Goal: Transaction & Acquisition: Purchase product/service

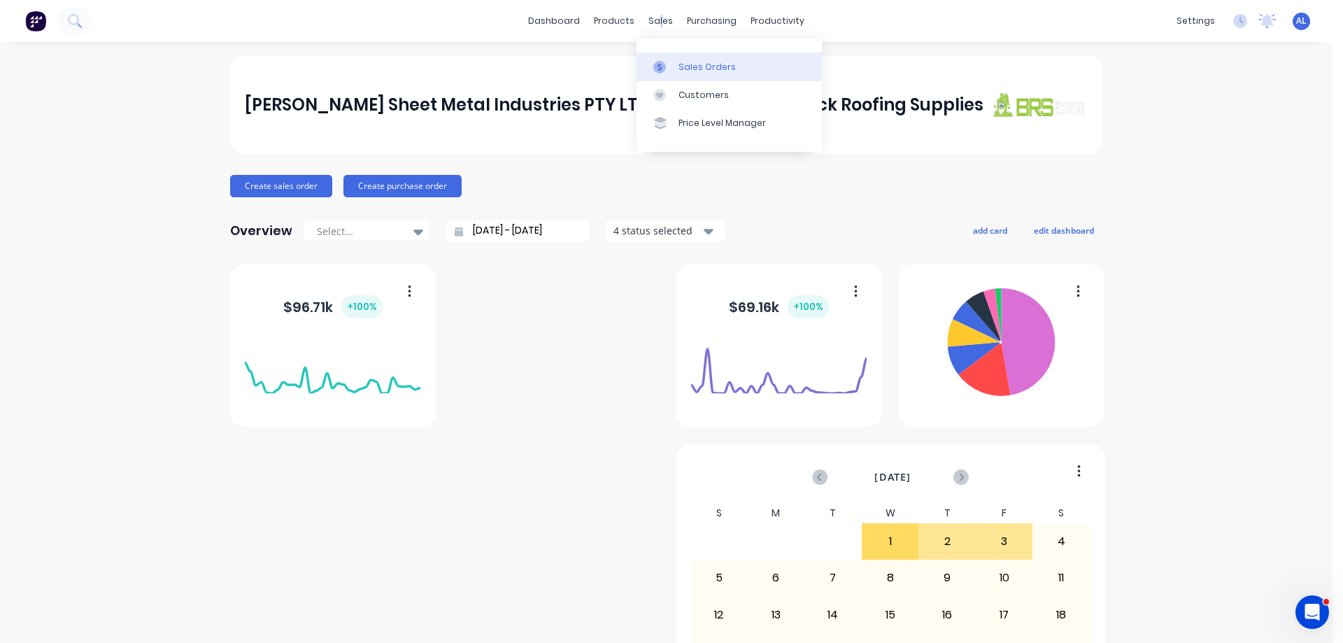
drag, startPoint x: 655, startPoint y: 13, endPoint x: 730, endPoint y: 55, distance: 86.1
click at [656, 14] on div "sales" at bounding box center [660, 20] width 38 height 21
click at [735, 58] on link "Sales Orders" at bounding box center [729, 66] width 185 height 28
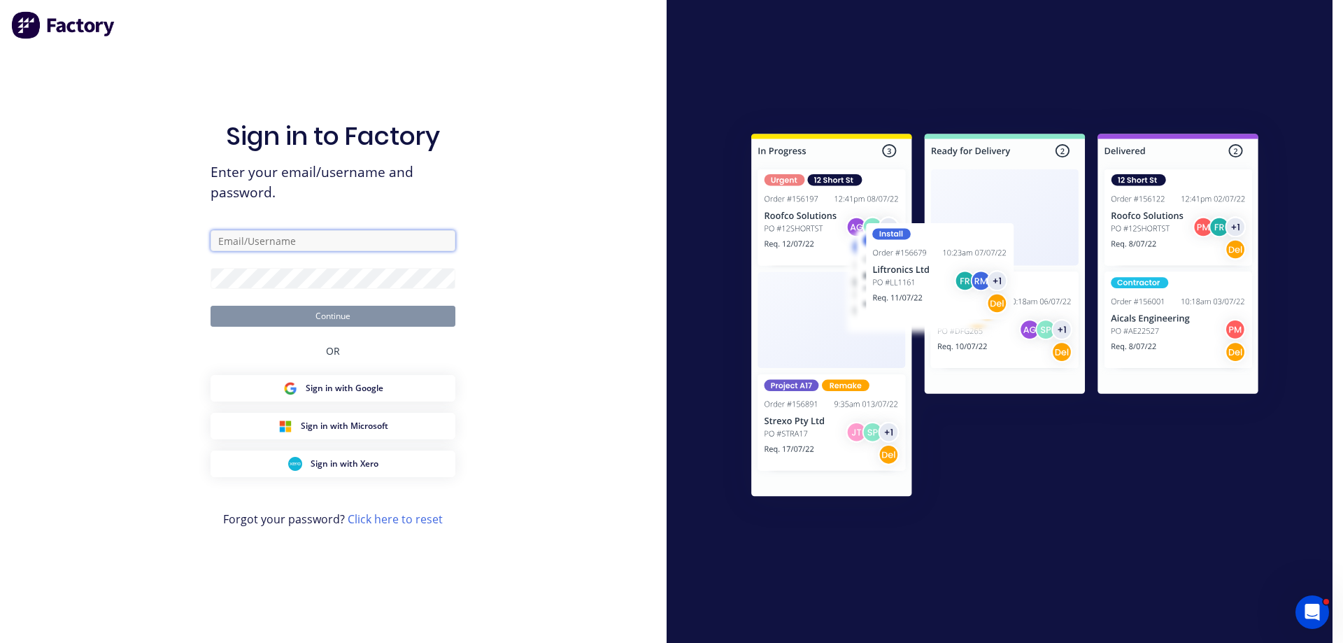
type input "[PERSON_NAME][EMAIL_ADDRESS][DOMAIN_NAME]"
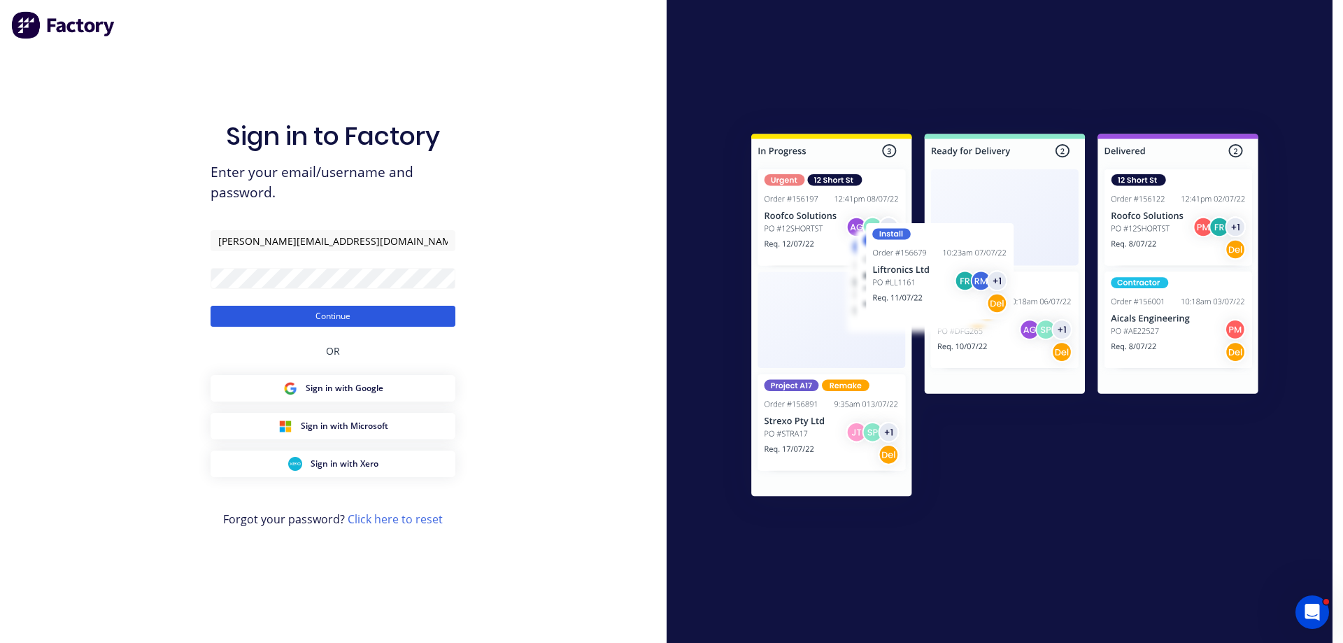
click at [330, 320] on button "Continue" at bounding box center [333, 316] width 245 height 21
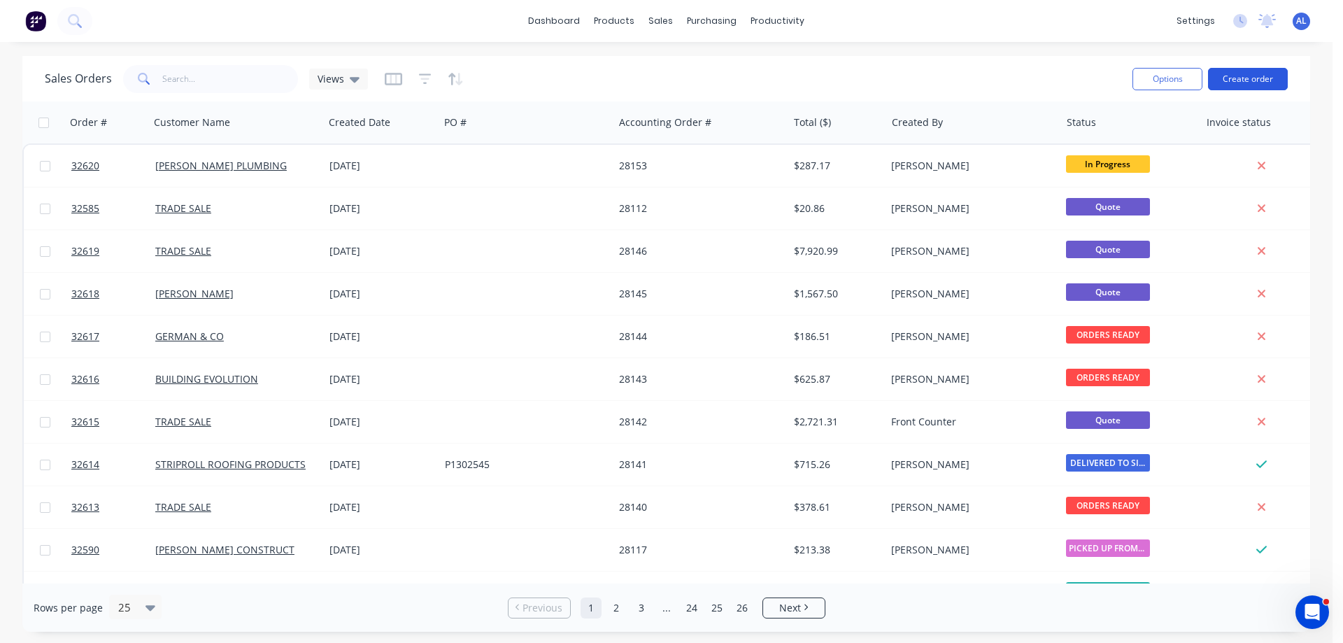
click at [1256, 81] on button "Create order" at bounding box center [1248, 79] width 80 height 22
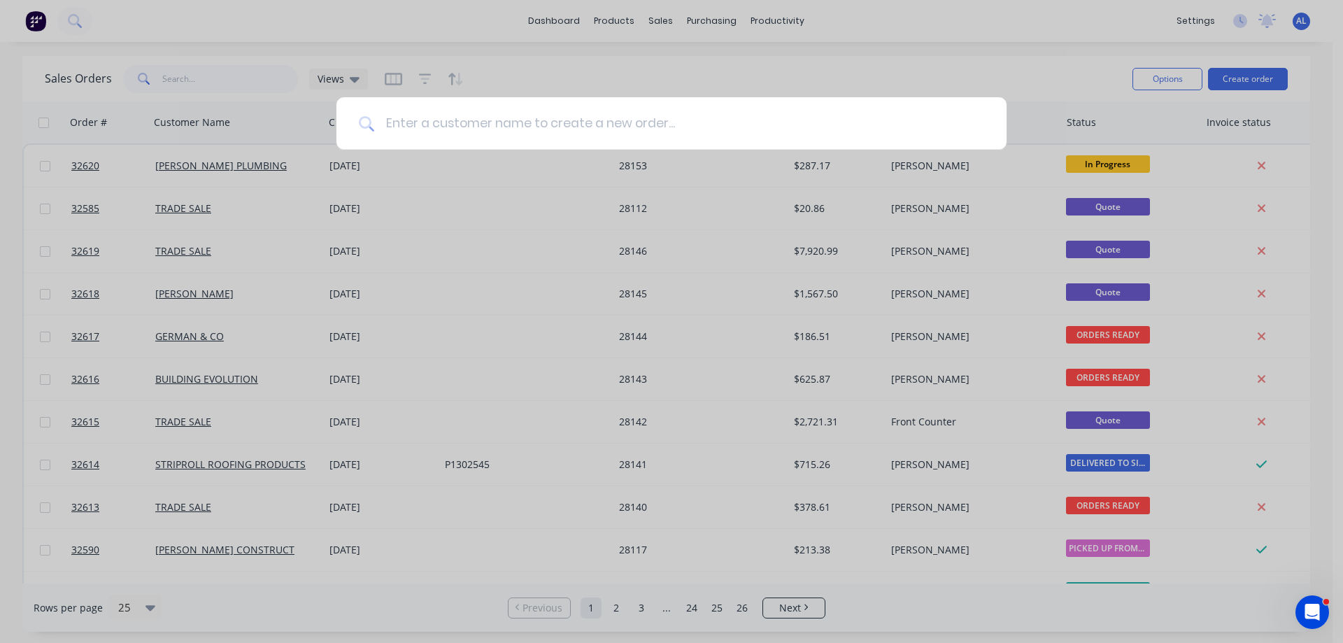
click at [527, 121] on input at bounding box center [679, 123] width 610 height 52
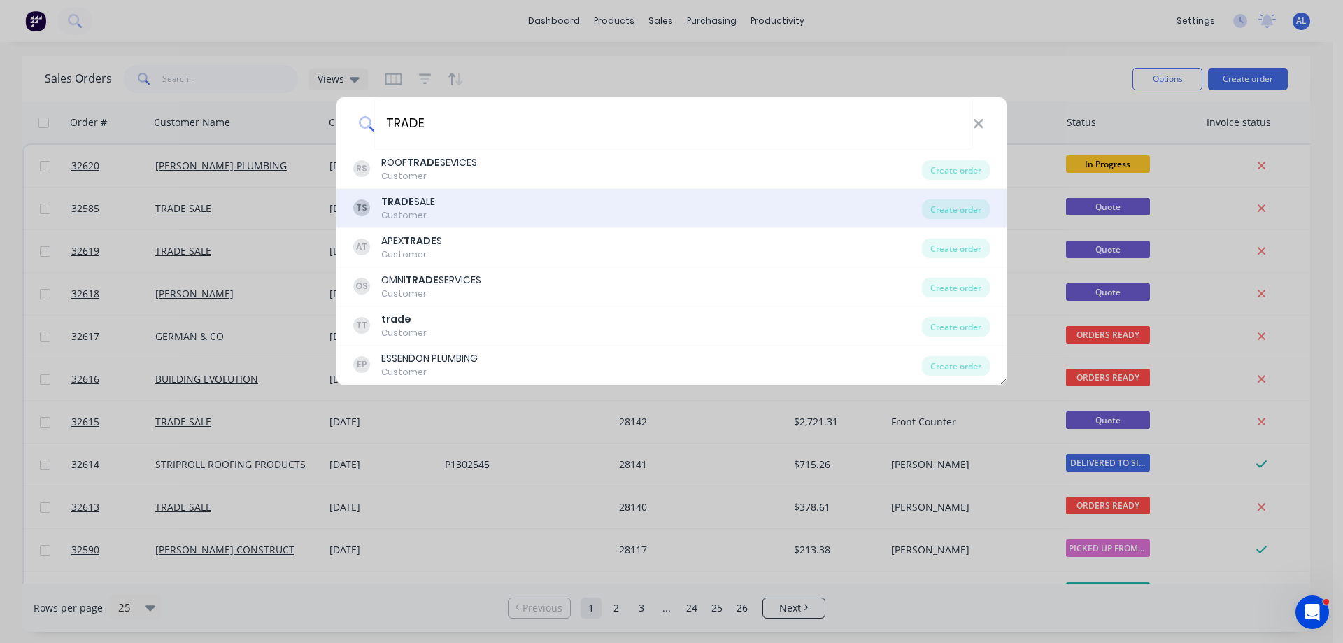
type input "TRADE"
click at [523, 206] on div "TS TRADE SALE Customer" at bounding box center [637, 207] width 569 height 27
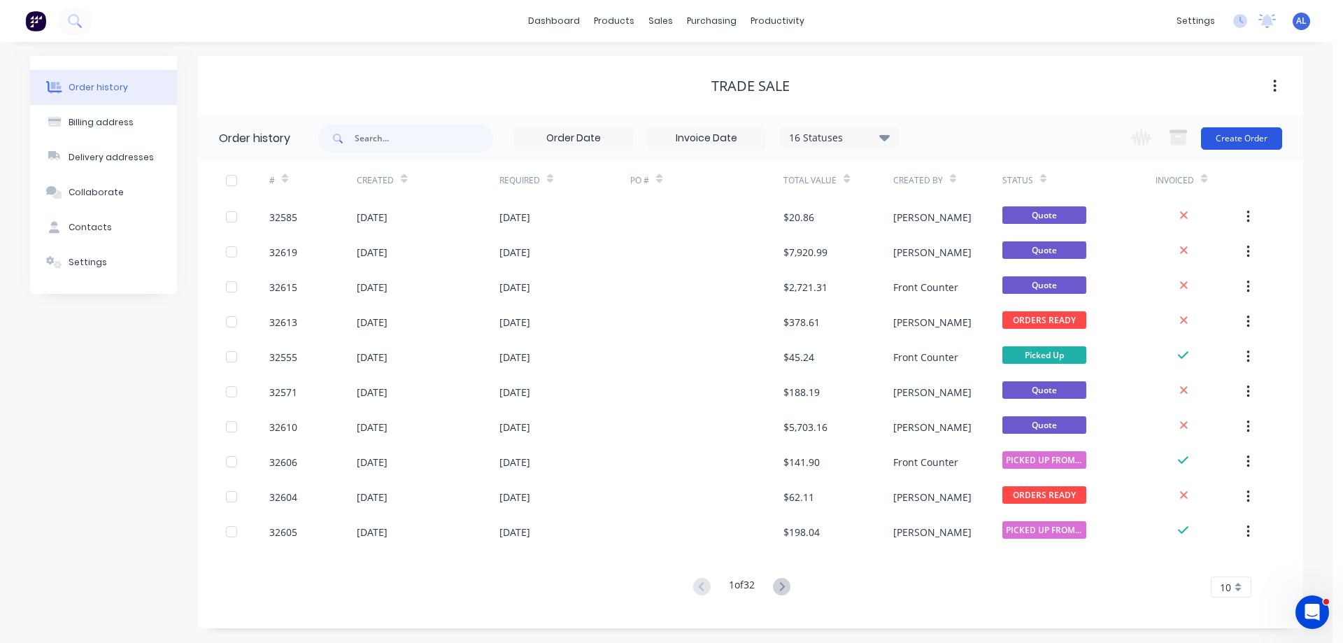
click at [1221, 139] on button "Create Order" at bounding box center [1241, 138] width 81 height 22
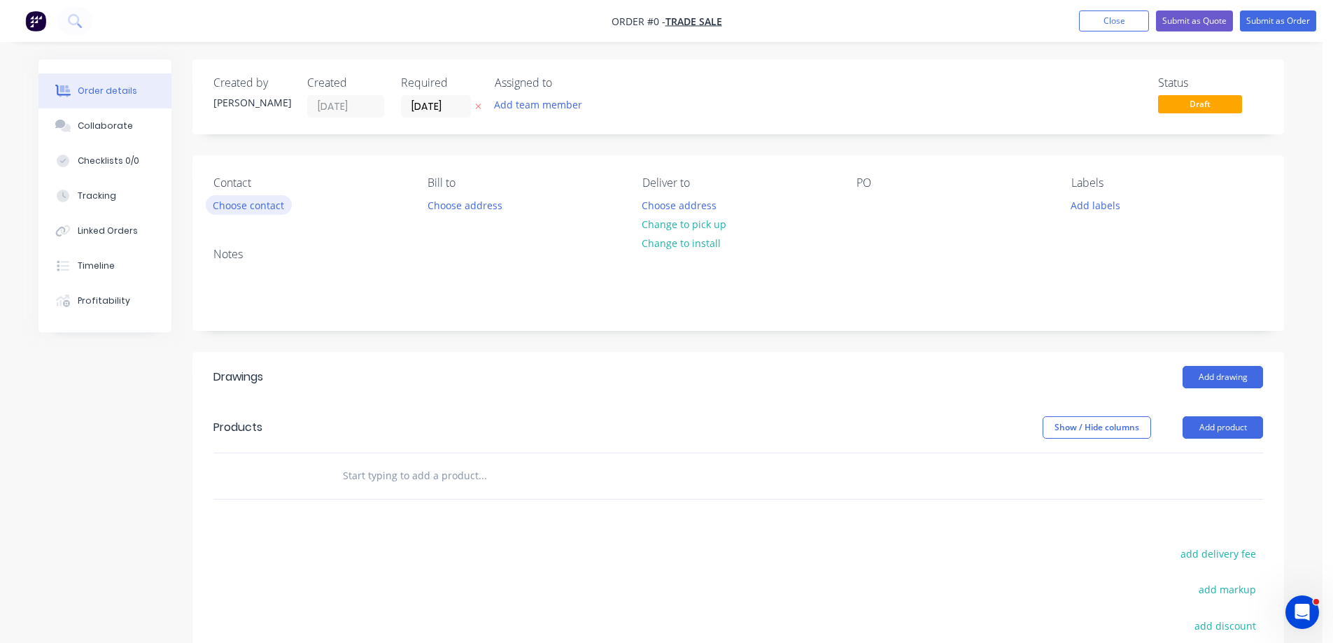
click at [258, 206] on button "Choose contact" at bounding box center [249, 204] width 86 height 19
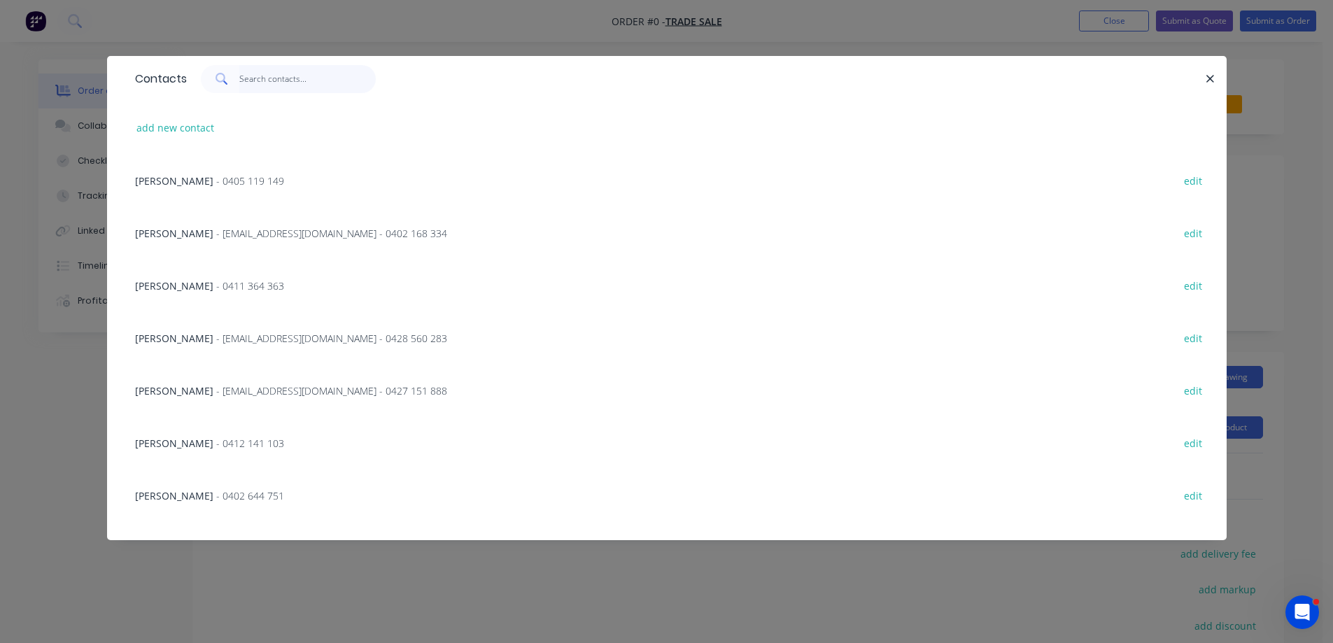
click at [283, 77] on input "text" at bounding box center [307, 79] width 136 height 28
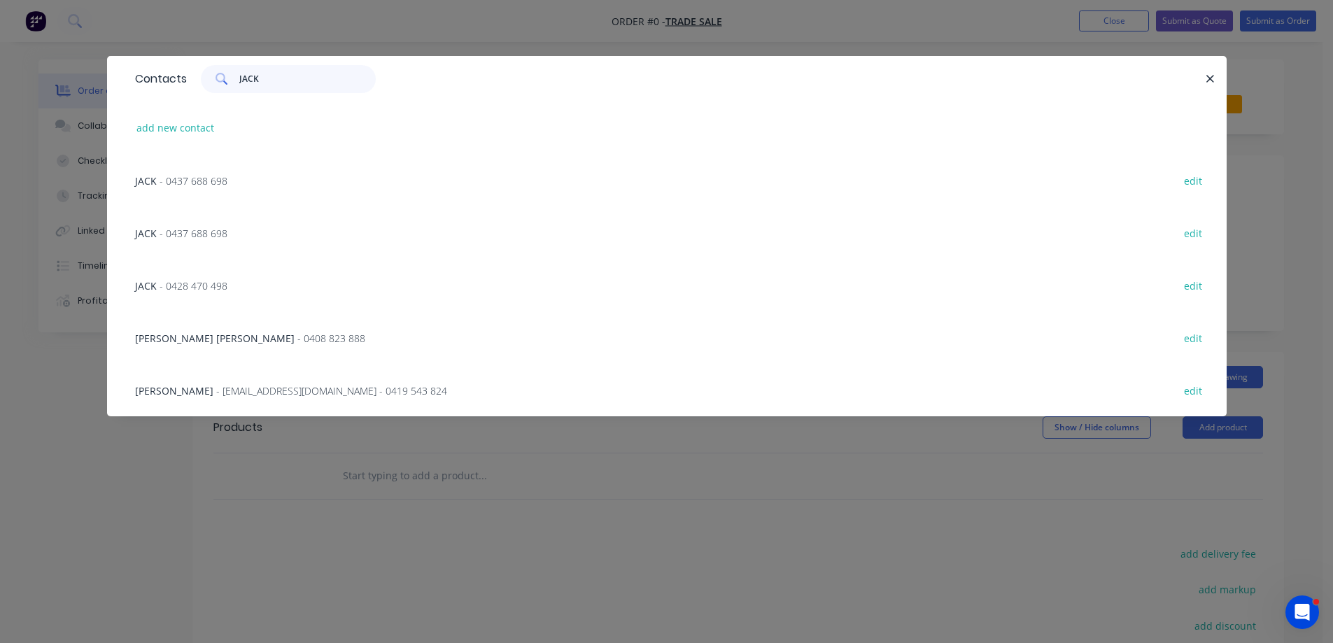
type input "JACK"
click at [214, 180] on span "- 0437 688 698" at bounding box center [193, 180] width 68 height 13
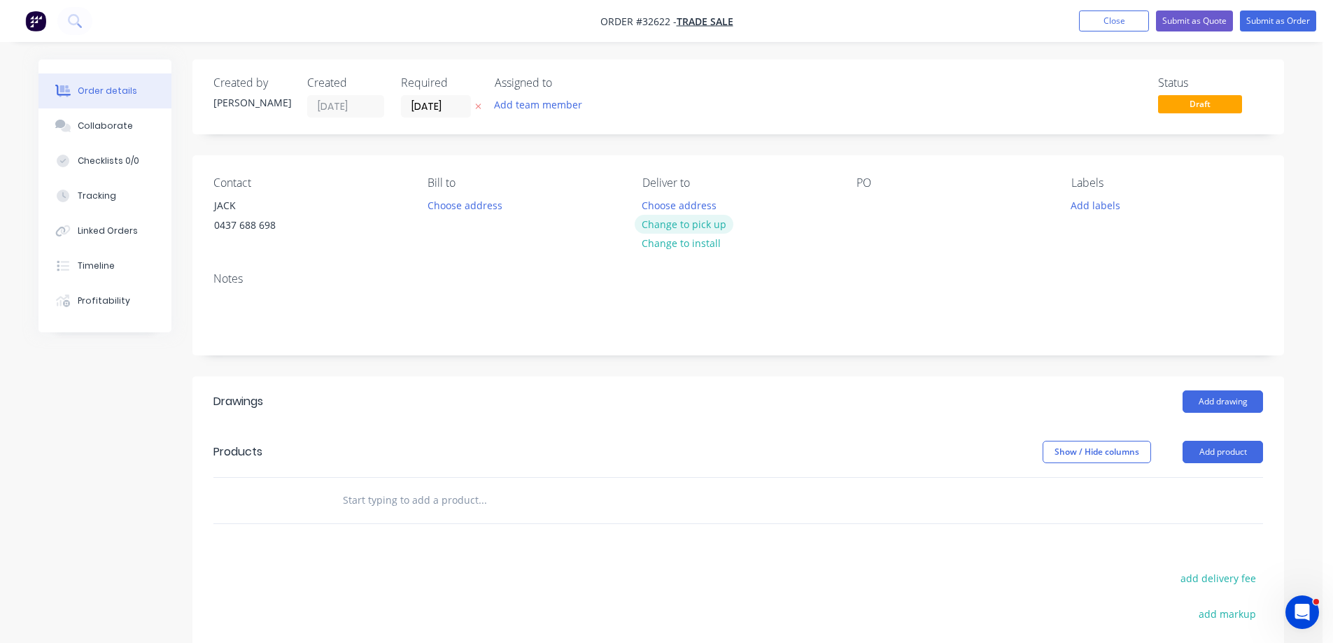
click at [695, 228] on button "Change to pick up" at bounding box center [683, 224] width 99 height 19
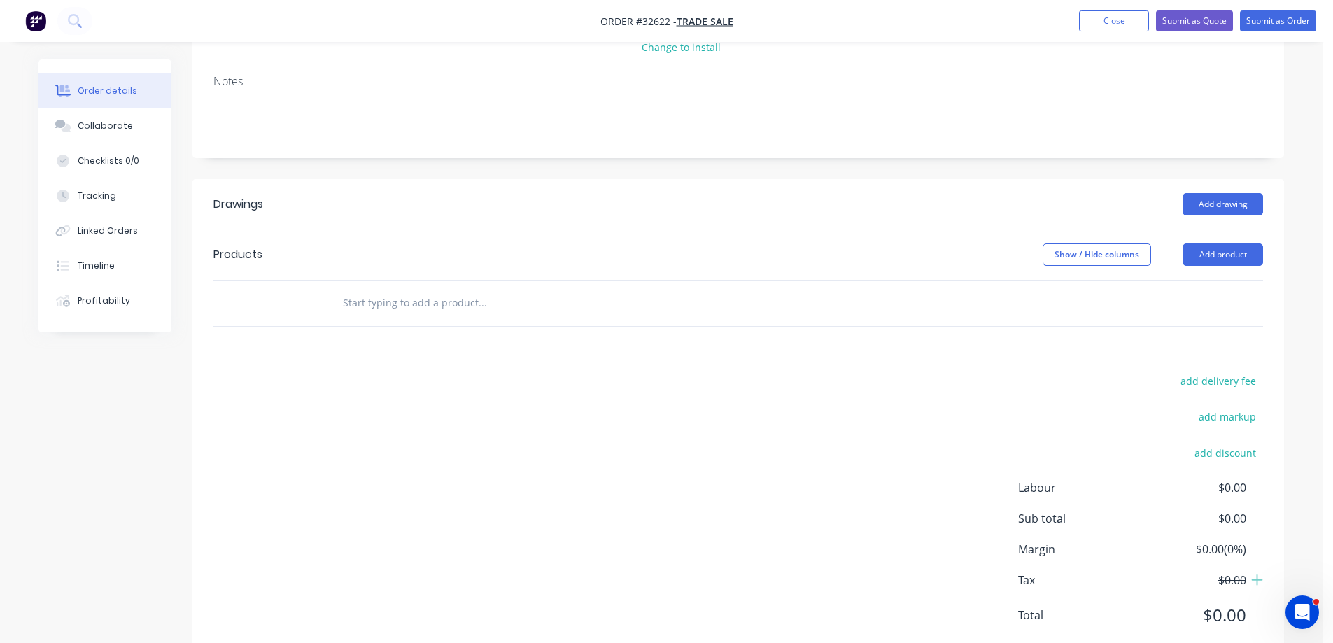
scroll to position [210, 0]
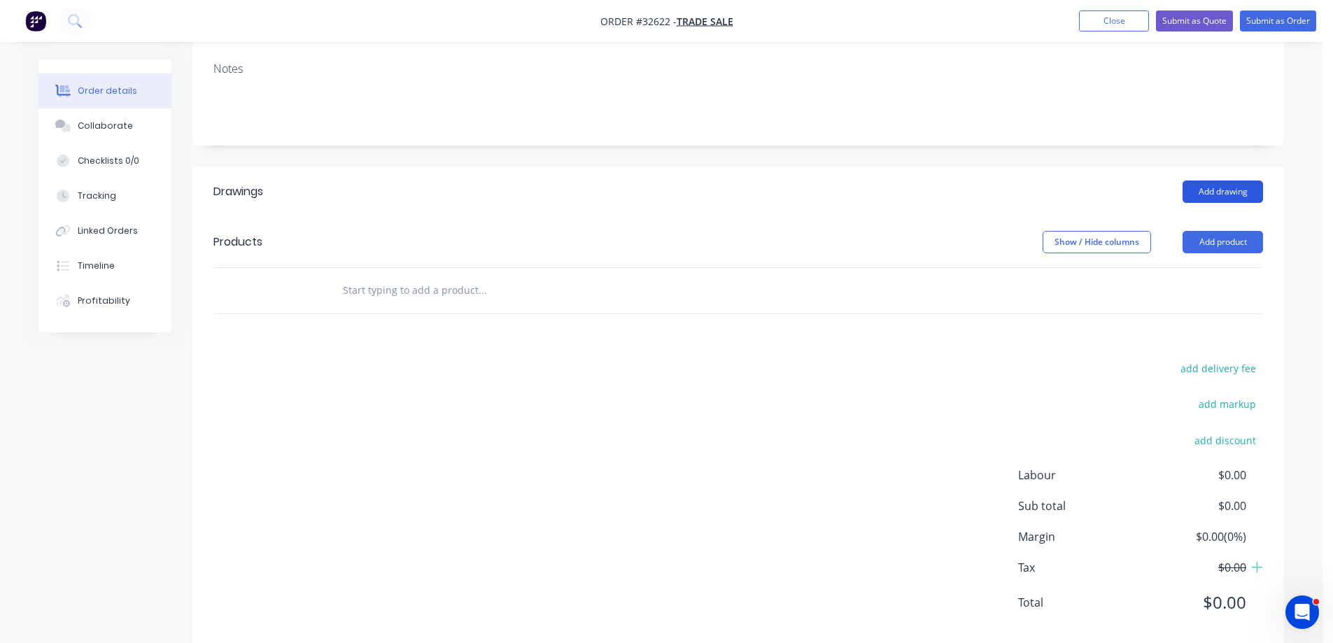
click at [1220, 197] on button "Add drawing" at bounding box center [1222, 191] width 80 height 22
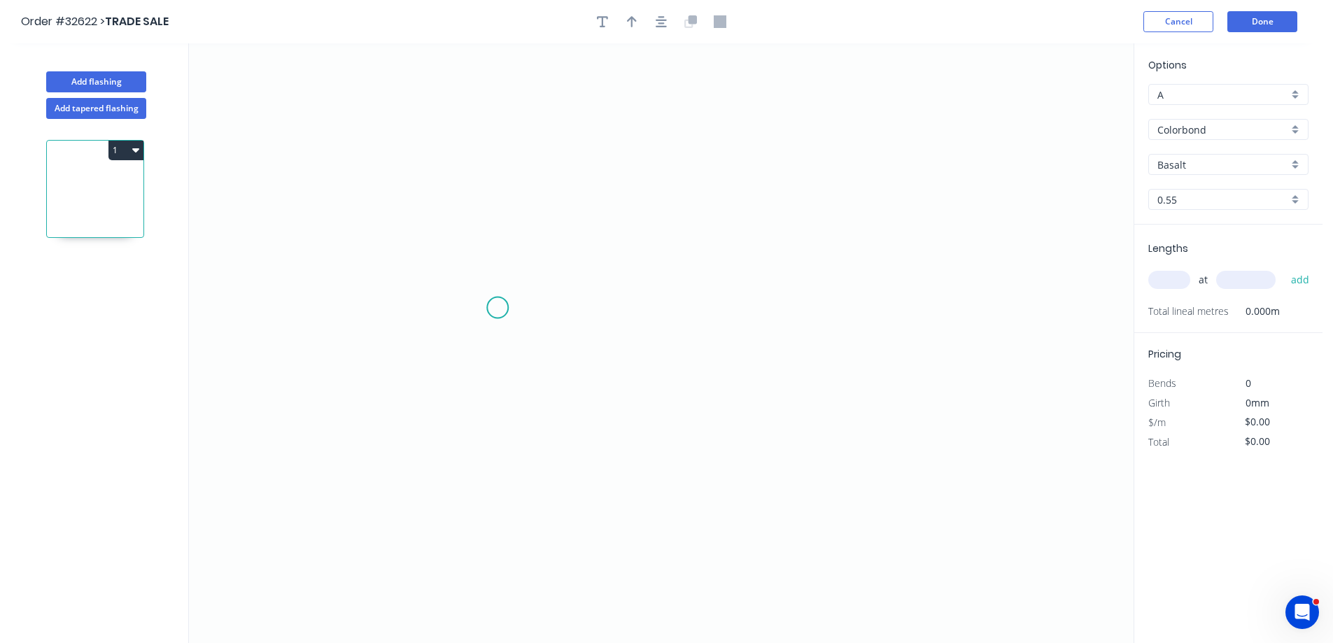
click at [497, 308] on icon "0" at bounding box center [661, 343] width 944 height 600
click at [496, 204] on icon "0" at bounding box center [661, 343] width 944 height 600
drag, startPoint x: 875, startPoint y: 204, endPoint x: 101, endPoint y: 547, distance: 846.5
click at [872, 204] on icon "0 ?" at bounding box center [661, 343] width 944 height 600
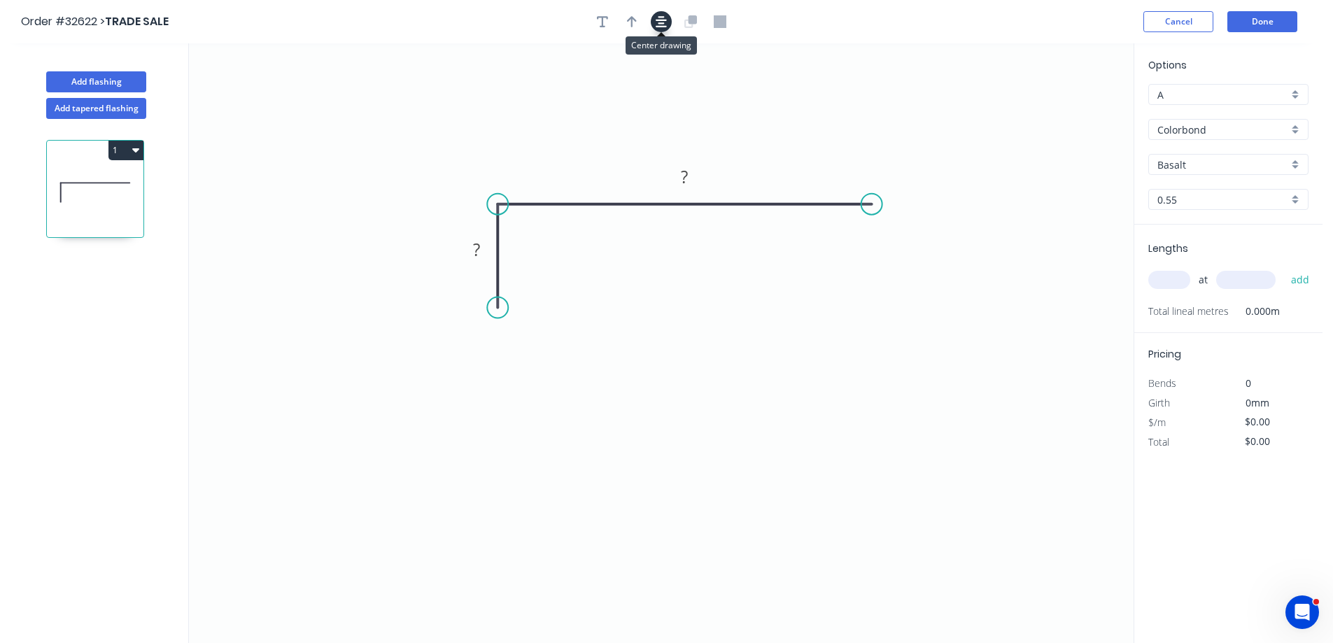
click at [662, 20] on icon "button" at bounding box center [660, 21] width 11 height 11
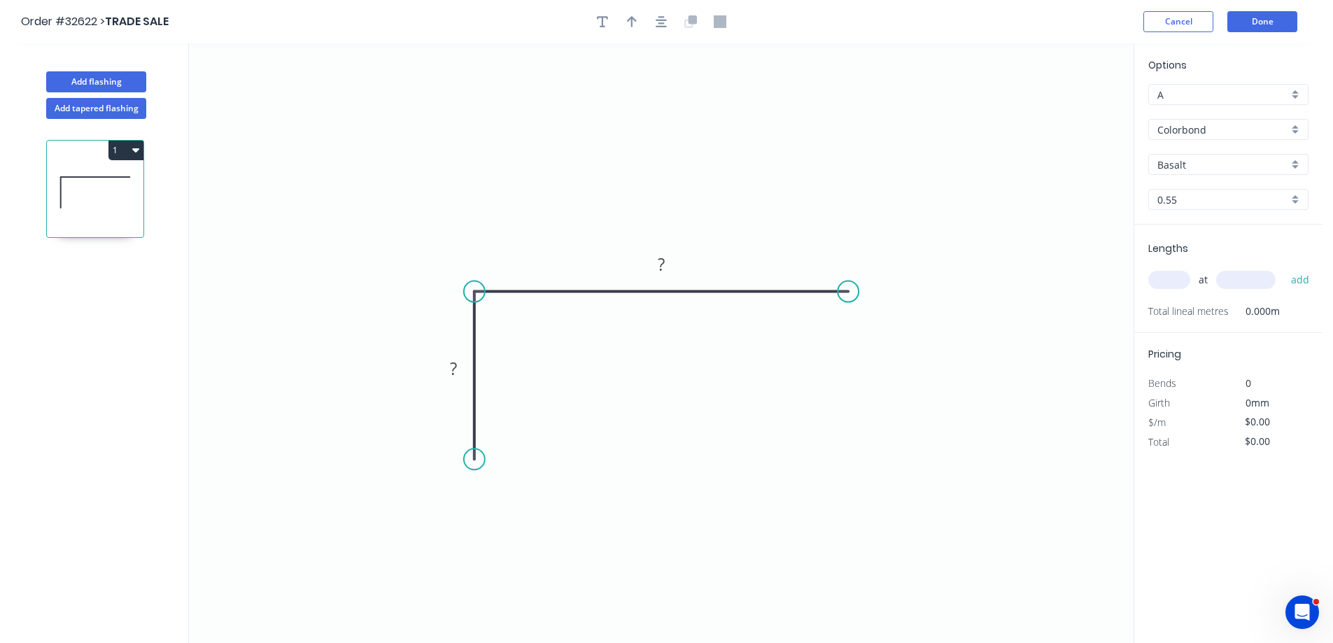
drag, startPoint x: 474, startPoint y: 397, endPoint x: 475, endPoint y: 469, distance: 72.1
click at [477, 469] on circle at bounding box center [474, 458] width 21 height 21
click at [465, 371] on rect at bounding box center [453, 376] width 28 height 20
type input "$18.28"
click at [665, 23] on icon "button" at bounding box center [660, 21] width 11 height 13
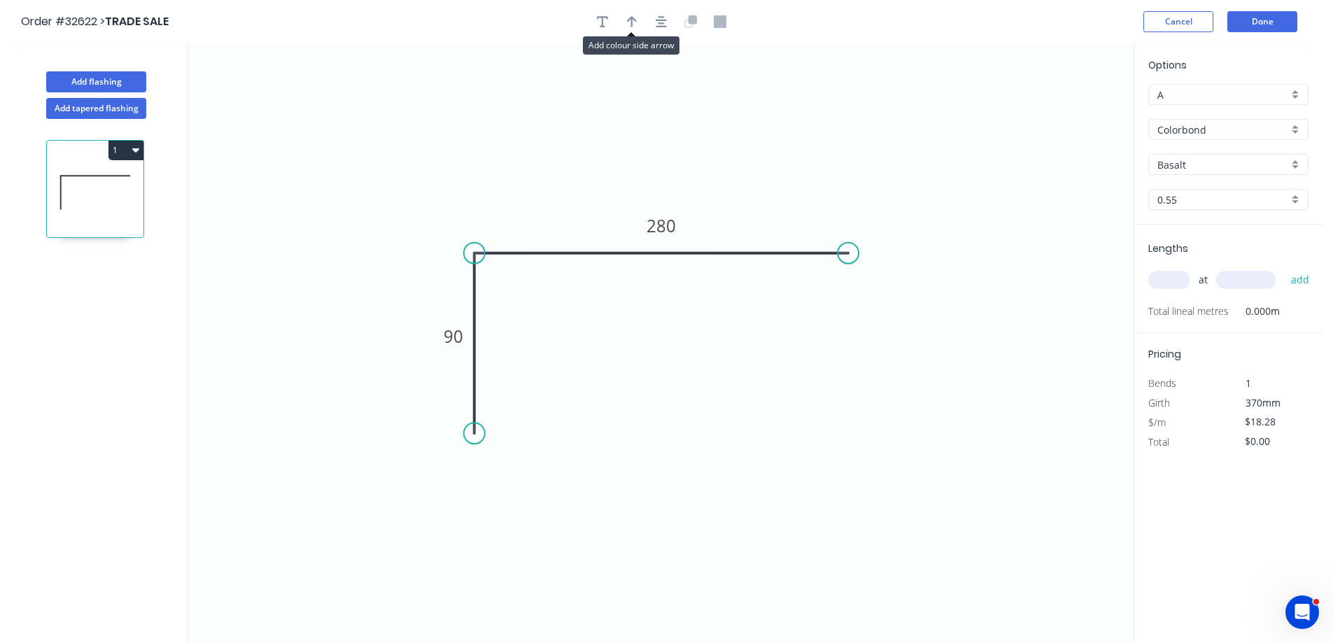
drag, startPoint x: 627, startPoint y: 22, endPoint x: 651, endPoint y: 27, distance: 23.6
click at [627, 24] on icon "button" at bounding box center [632, 21] width 10 height 13
drag, startPoint x: 1062, startPoint y: 111, endPoint x: 746, endPoint y: 201, distance: 328.0
click at [746, 201] on icon at bounding box center [746, 184] width 13 height 45
click at [1293, 163] on div "Basalt" at bounding box center [1228, 164] width 160 height 21
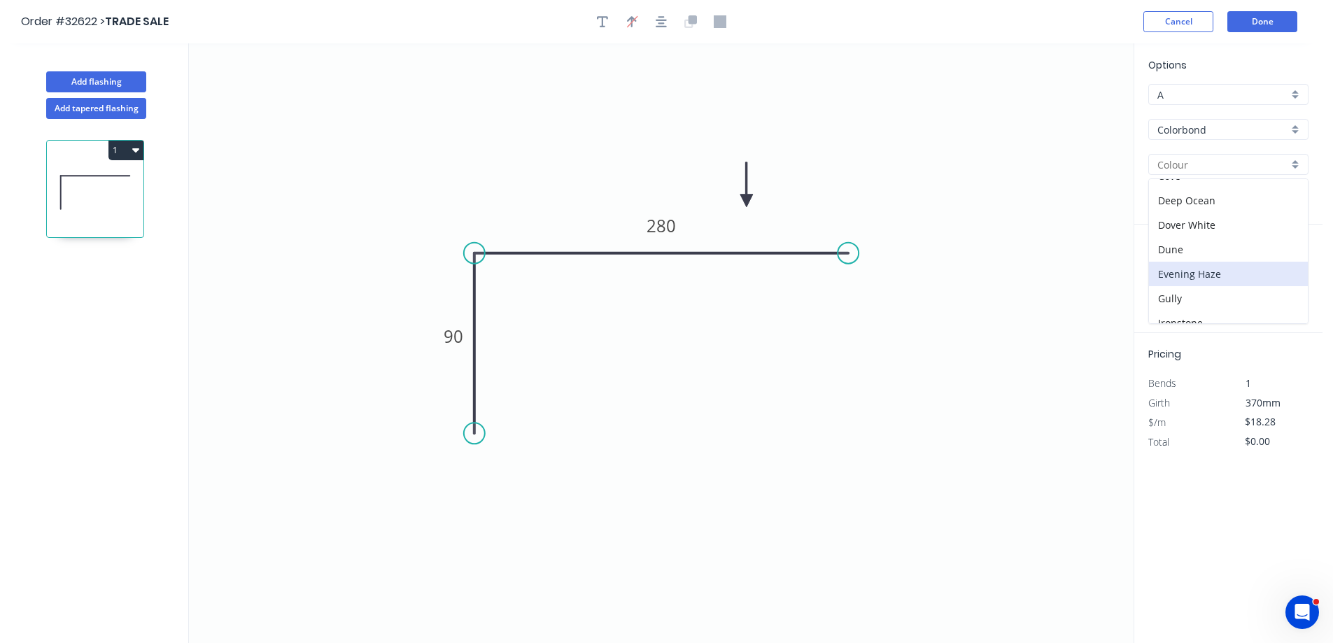
scroll to position [280, 0]
click at [1233, 272] on div "Night Sky" at bounding box center [1228, 279] width 159 height 24
type input "Night Sky"
drag, startPoint x: 1177, startPoint y: 280, endPoint x: 1111, endPoint y: 299, distance: 68.4
click at [1175, 281] on input "text" at bounding box center [1169, 280] width 42 height 18
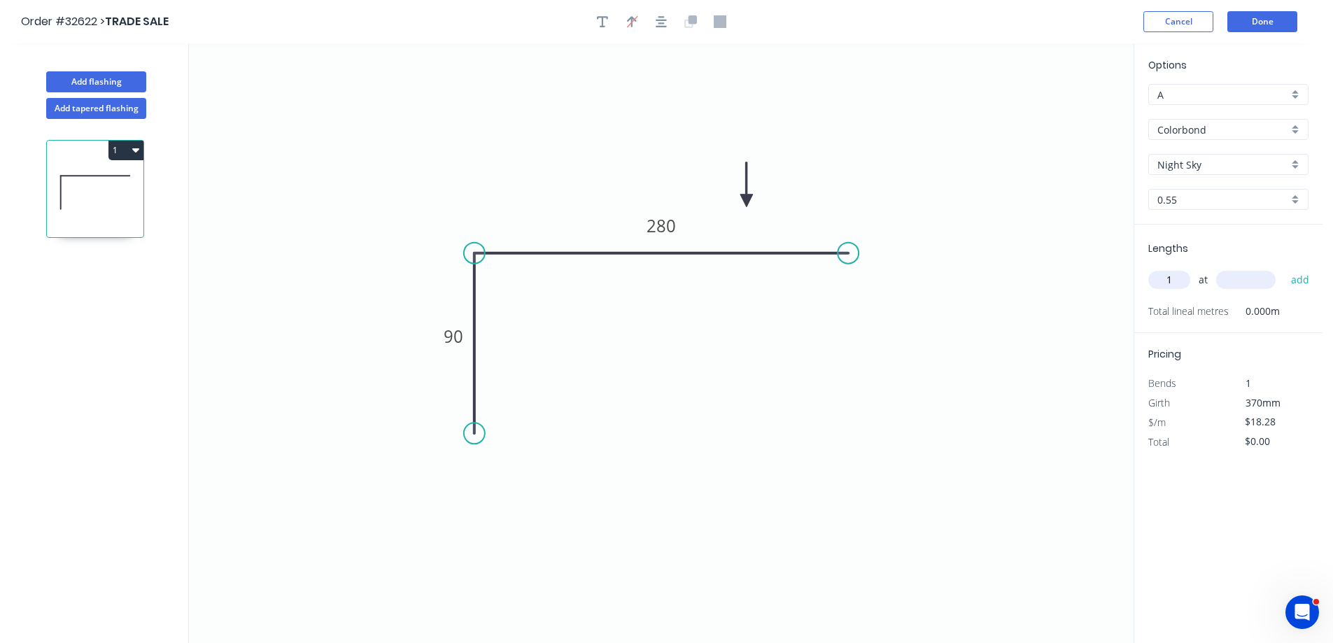
type input "1"
type input "2600"
click at [1284, 268] on button "add" at bounding box center [1300, 280] width 33 height 24
type input "$47.53"
type input "1"
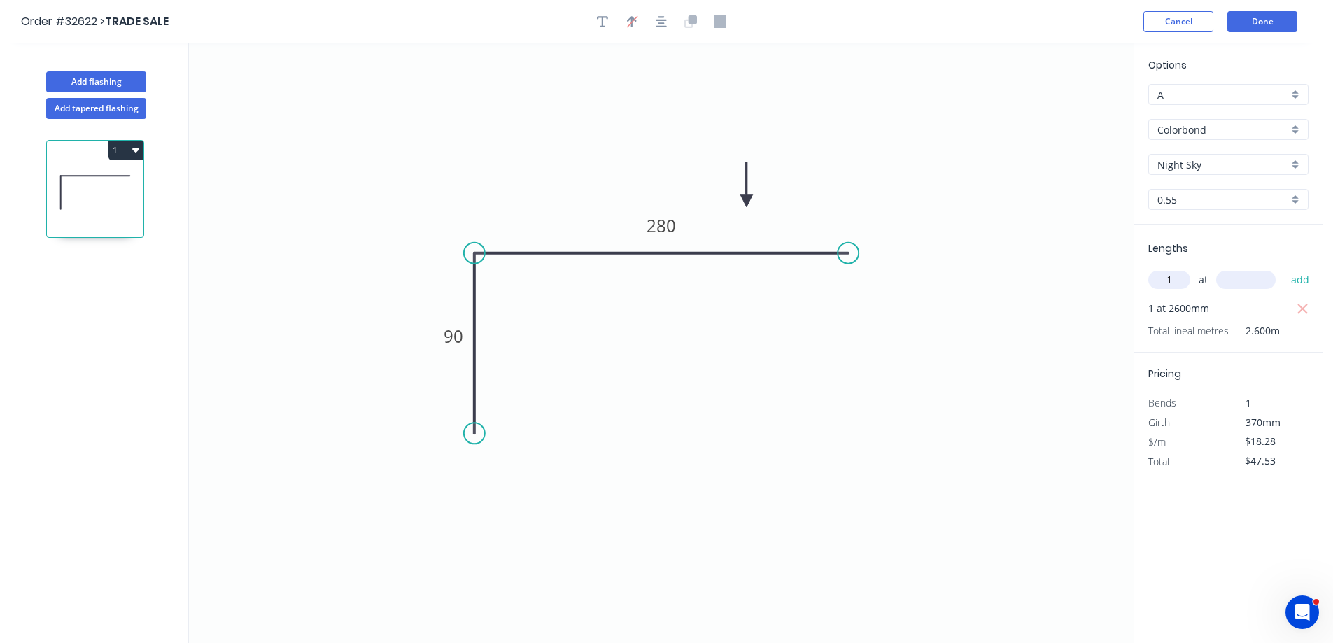
type input "8"
type input "1800"
click at [1284, 268] on button "add" at bounding box center [1300, 280] width 33 height 24
type input "$80.43"
type input "1"
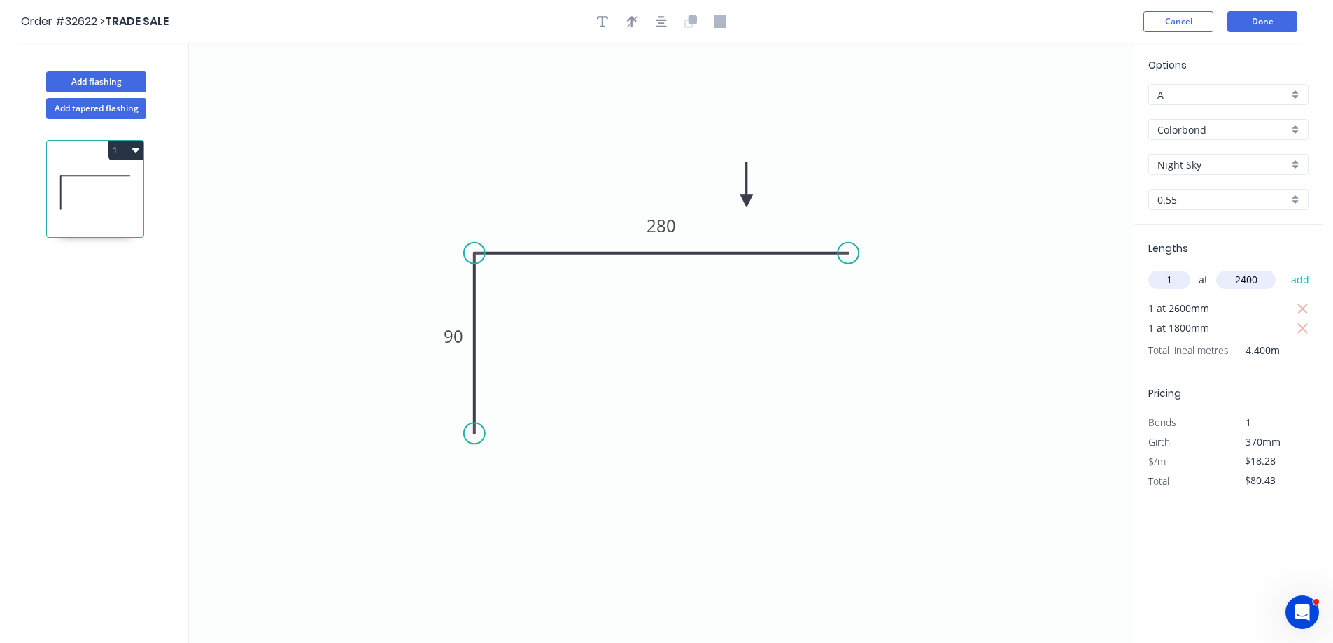
type input "2400"
click at [1284, 268] on button "add" at bounding box center [1300, 280] width 33 height 24
type input "$124.30"
click at [1270, 17] on button "Done" at bounding box center [1262, 21] width 70 height 21
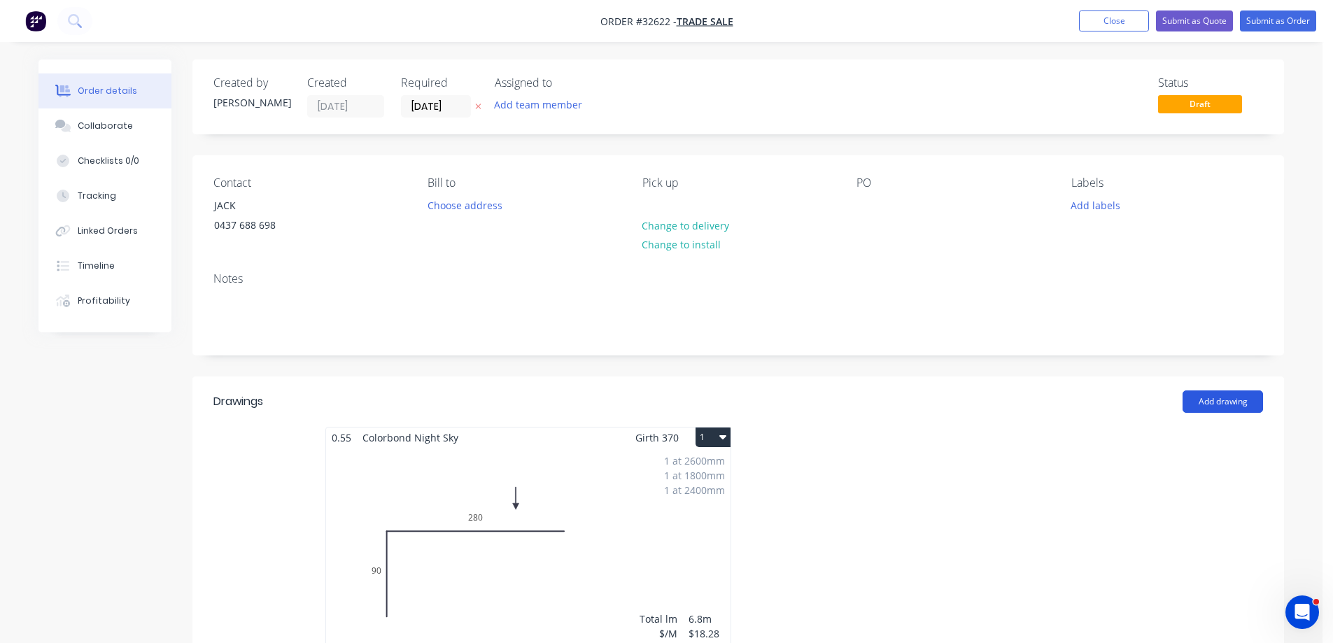
click at [1211, 401] on button "Add drawing" at bounding box center [1222, 401] width 80 height 22
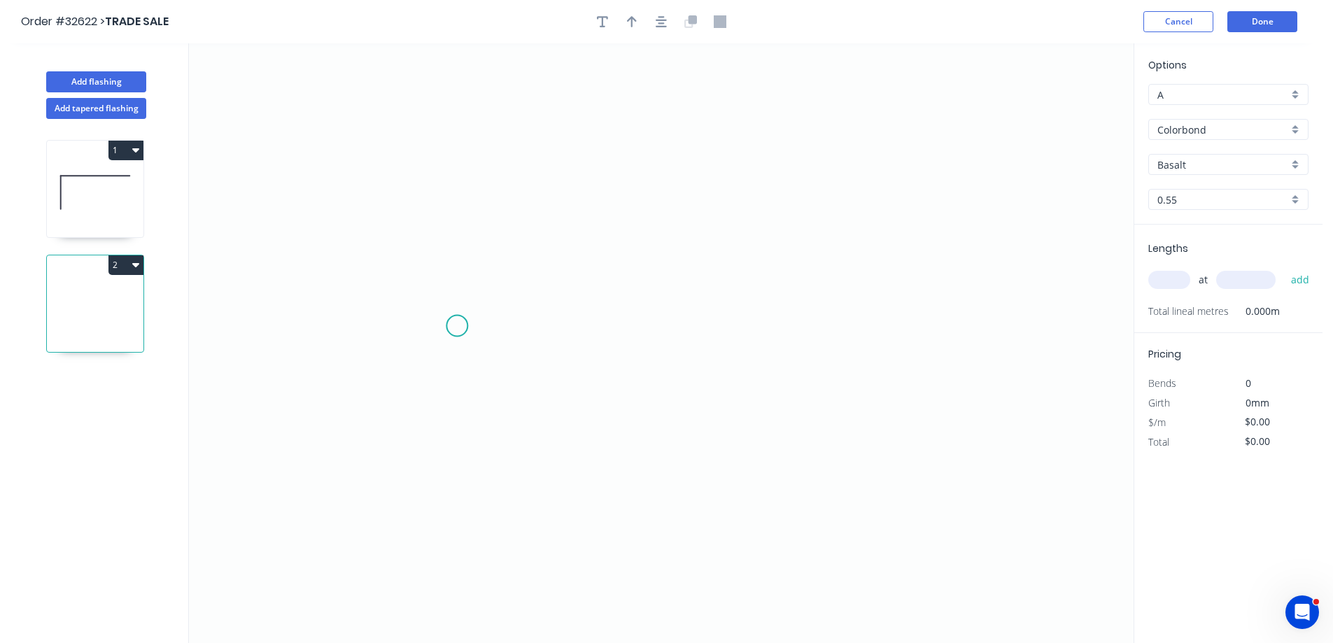
click at [456, 323] on icon "0" at bounding box center [661, 343] width 944 height 600
drag, startPoint x: 456, startPoint y: 204, endPoint x: 516, endPoint y: 187, distance: 61.8
click at [458, 204] on icon "0" at bounding box center [661, 343] width 944 height 600
click at [828, 189] on icon "0 ?" at bounding box center [661, 343] width 944 height 600
drag, startPoint x: 448, startPoint y: 257, endPoint x: 746, endPoint y: 253, distance: 298.7
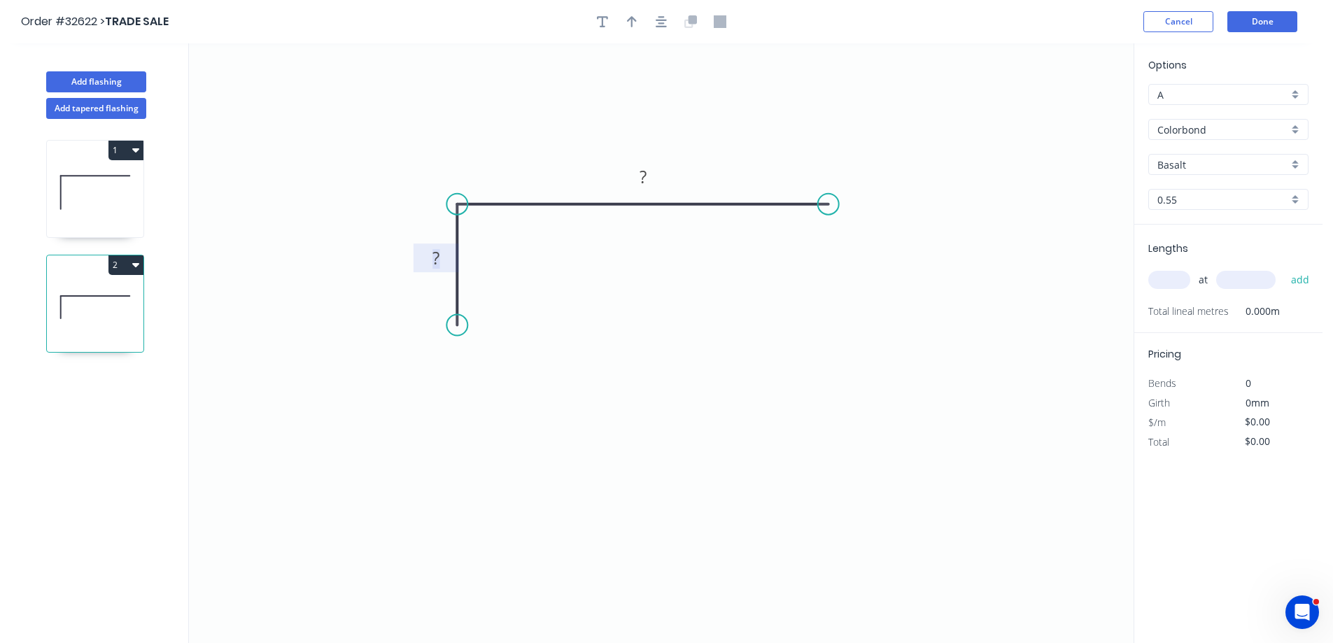
click at [450, 256] on rect at bounding box center [436, 259] width 28 height 20
type input "$17.37"
click at [664, 22] on icon "button" at bounding box center [660, 21] width 11 height 13
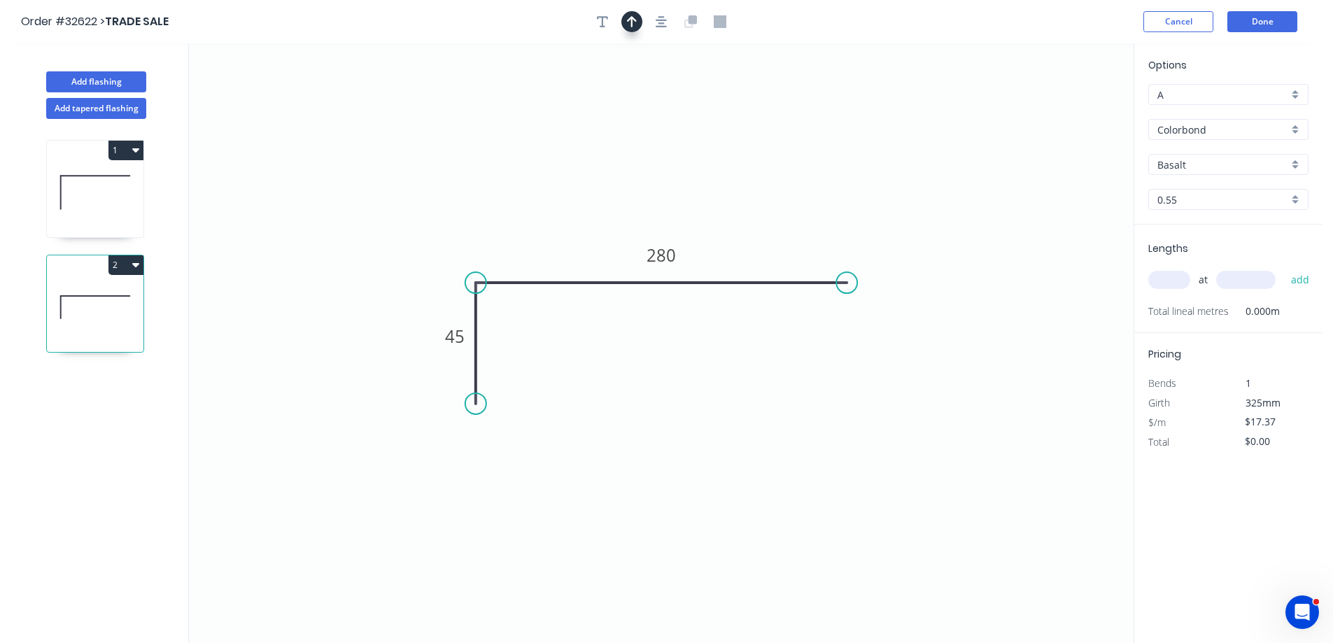
click at [633, 20] on icon "button" at bounding box center [632, 21] width 10 height 13
drag, startPoint x: 1060, startPoint y: 109, endPoint x: 779, endPoint y: 245, distance: 311.6
click at [774, 250] on icon at bounding box center [775, 235] width 13 height 45
click at [1296, 164] on div "Basalt" at bounding box center [1228, 164] width 160 height 21
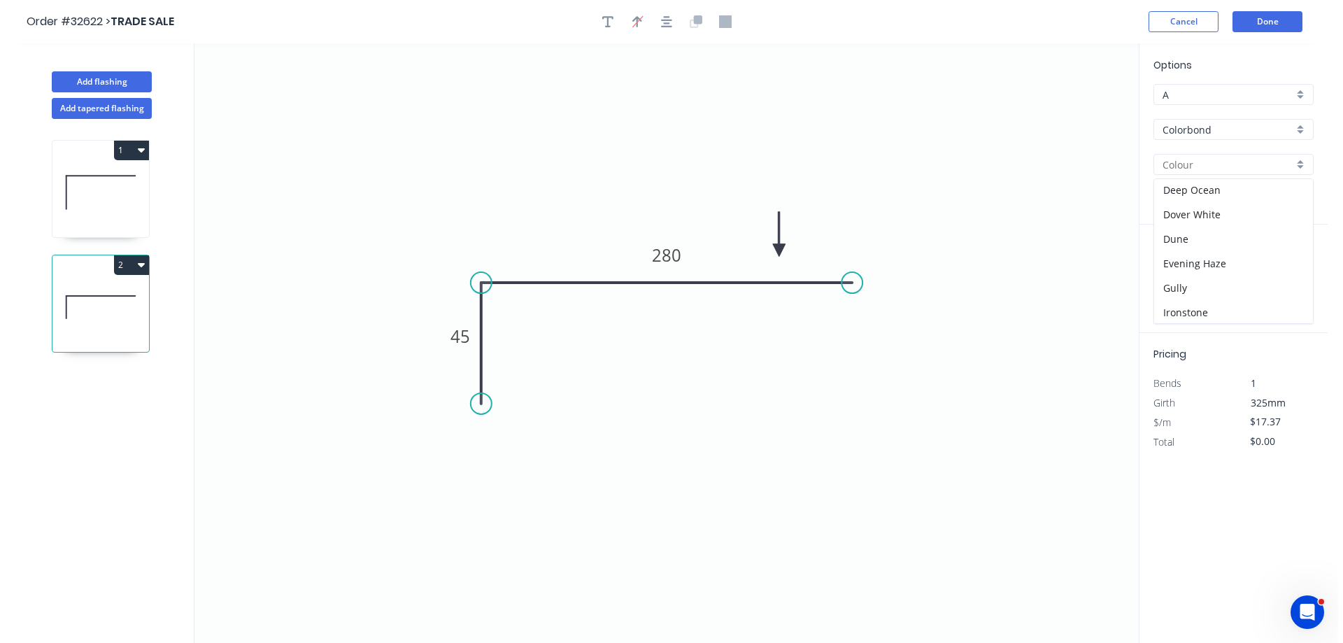
scroll to position [350, 0]
click at [1225, 204] on div "Night Sky" at bounding box center [1228, 209] width 159 height 24
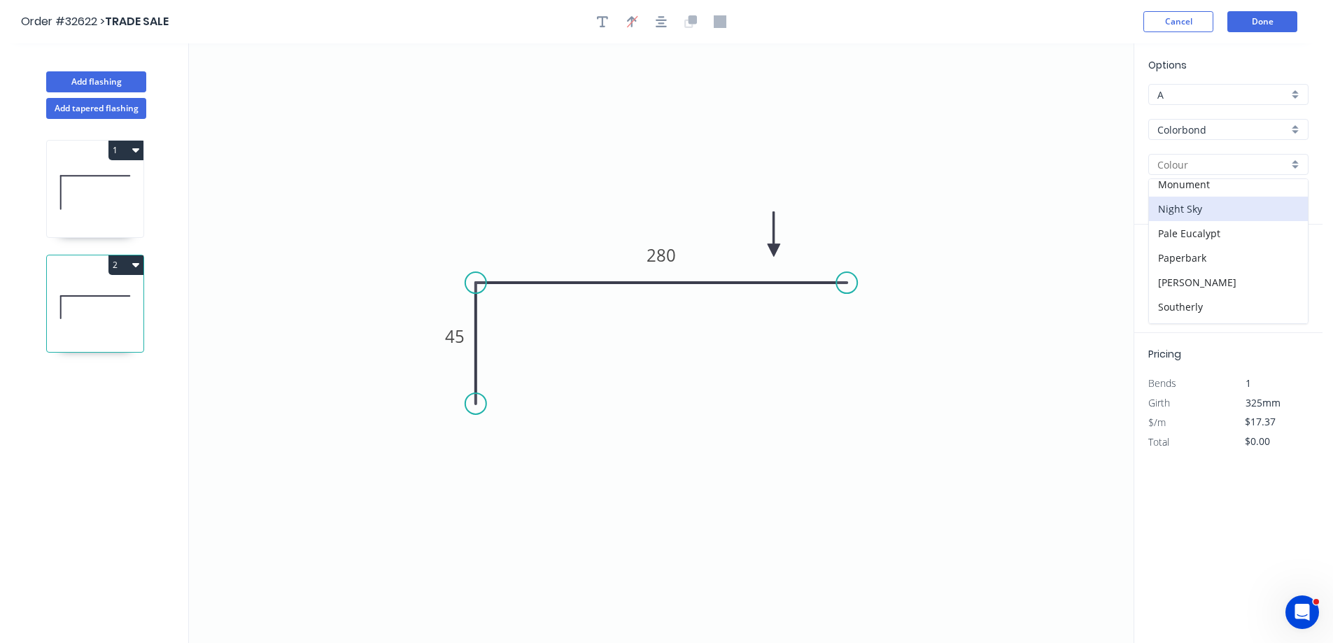
type input "Night Sky"
click at [1171, 281] on input "text" at bounding box center [1169, 280] width 42 height 18
type input "1"
type input "380"
click at [1284, 268] on button "add" at bounding box center [1300, 280] width 33 height 24
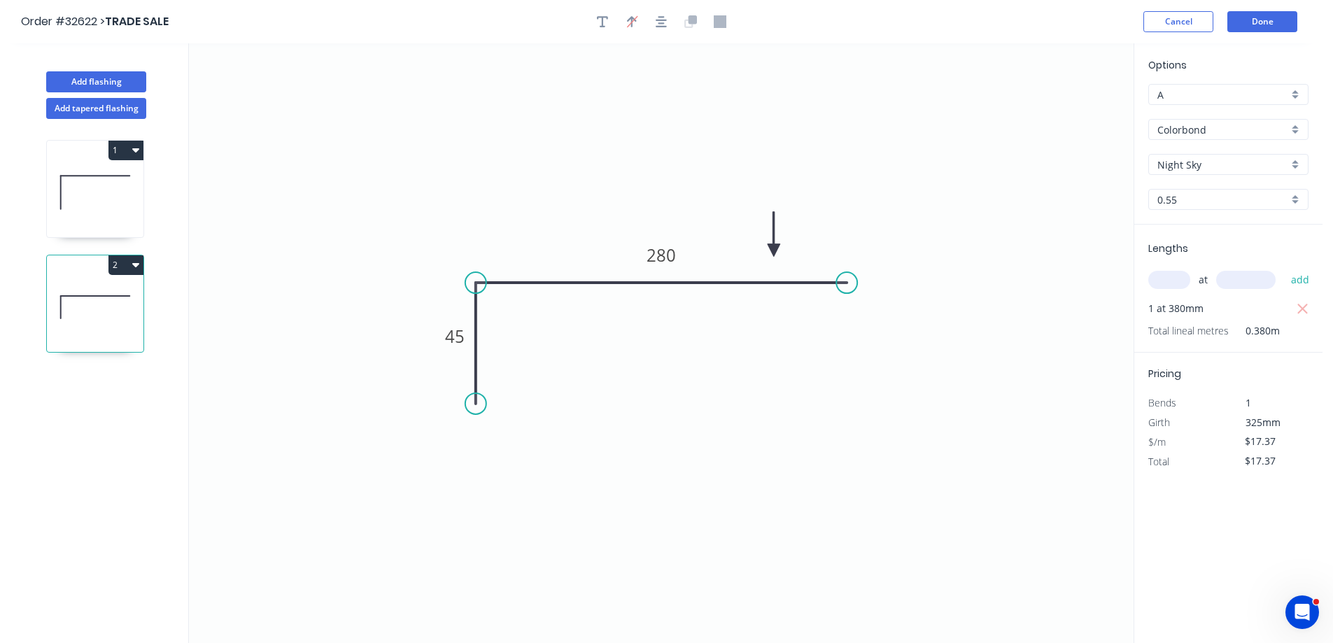
drag, startPoint x: 1301, startPoint y: 304, endPoint x: 1193, endPoint y: 303, distance: 108.4
click at [1301, 305] on icon "button" at bounding box center [1302, 309] width 13 height 17
type input "$0.00"
drag, startPoint x: 1164, startPoint y: 278, endPoint x: 1083, endPoint y: 381, distance: 131.0
click at [1150, 292] on div "at add" at bounding box center [1229, 280] width 163 height 24
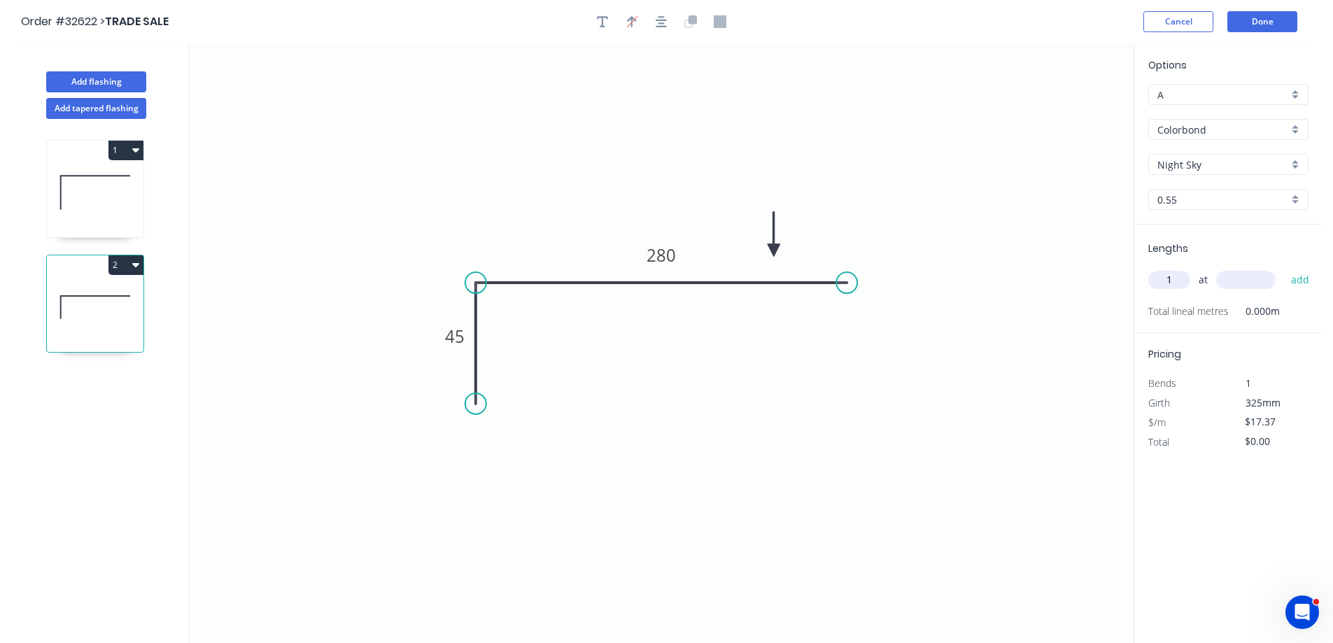
type input "1"
type input "3800"
click at [1284, 268] on button "add" at bounding box center [1300, 280] width 33 height 24
type input "$66.01"
click at [1261, 24] on button "Done" at bounding box center [1262, 21] width 70 height 21
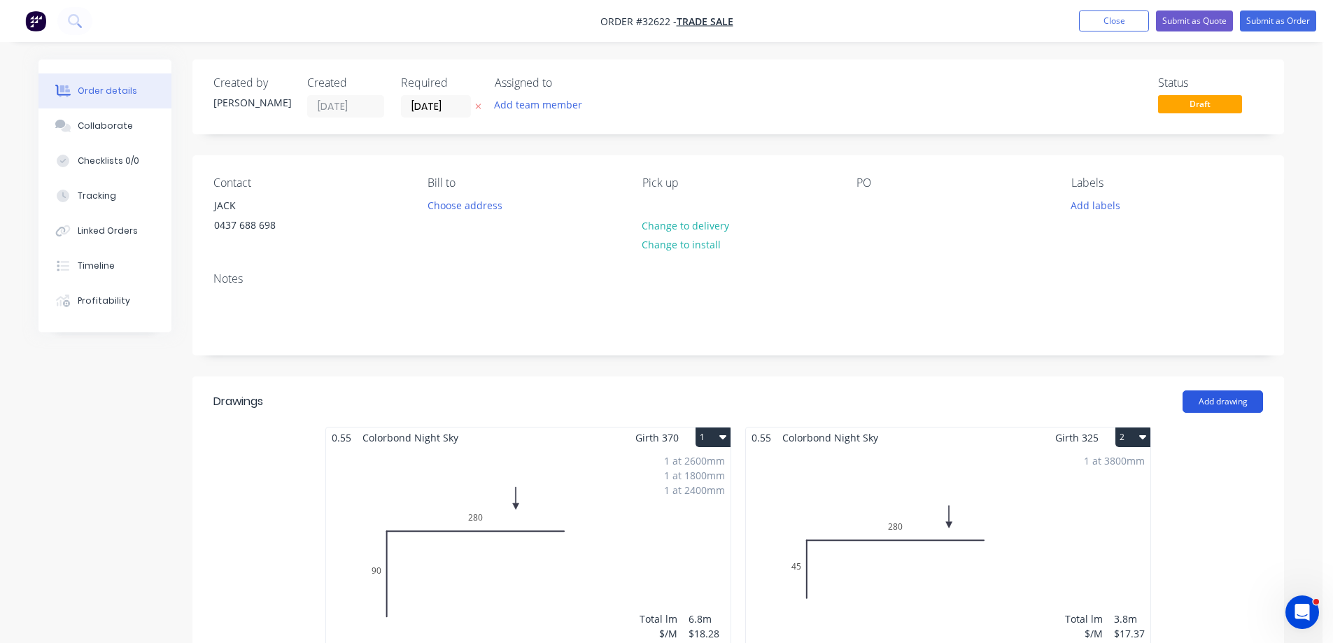
click at [1214, 404] on button "Add drawing" at bounding box center [1222, 401] width 80 height 22
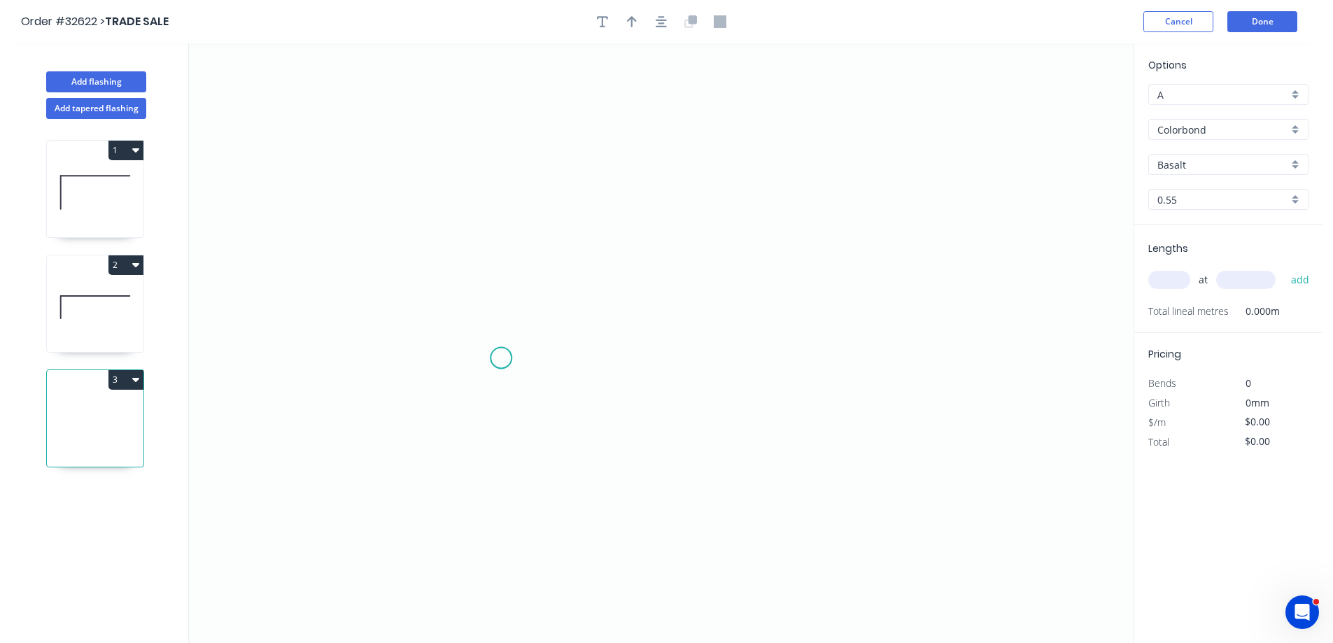
click at [501, 357] on icon "0" at bounding box center [661, 343] width 944 height 600
drag, startPoint x: 511, startPoint y: 197, endPoint x: 544, endPoint y: 162, distance: 48.0
click at [513, 196] on icon "0" at bounding box center [661, 343] width 944 height 600
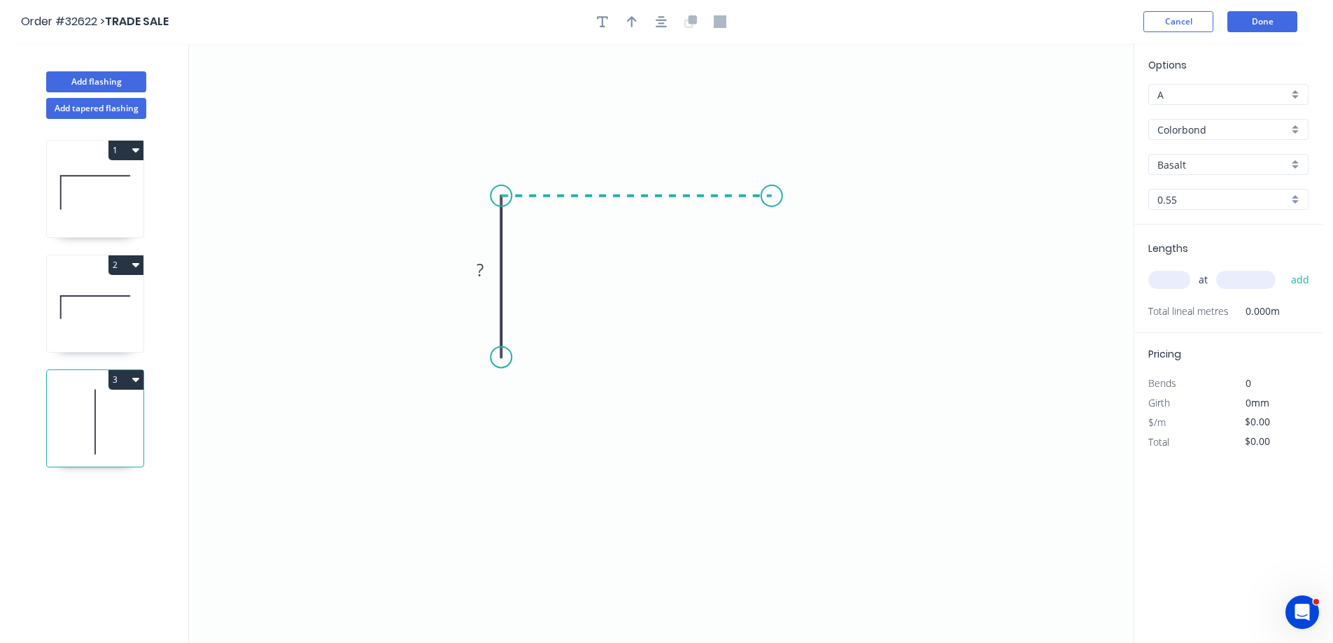
drag, startPoint x: 772, startPoint y: 185, endPoint x: 597, endPoint y: 496, distance: 356.5
click at [772, 185] on icon "0 ?" at bounding box center [661, 343] width 944 height 600
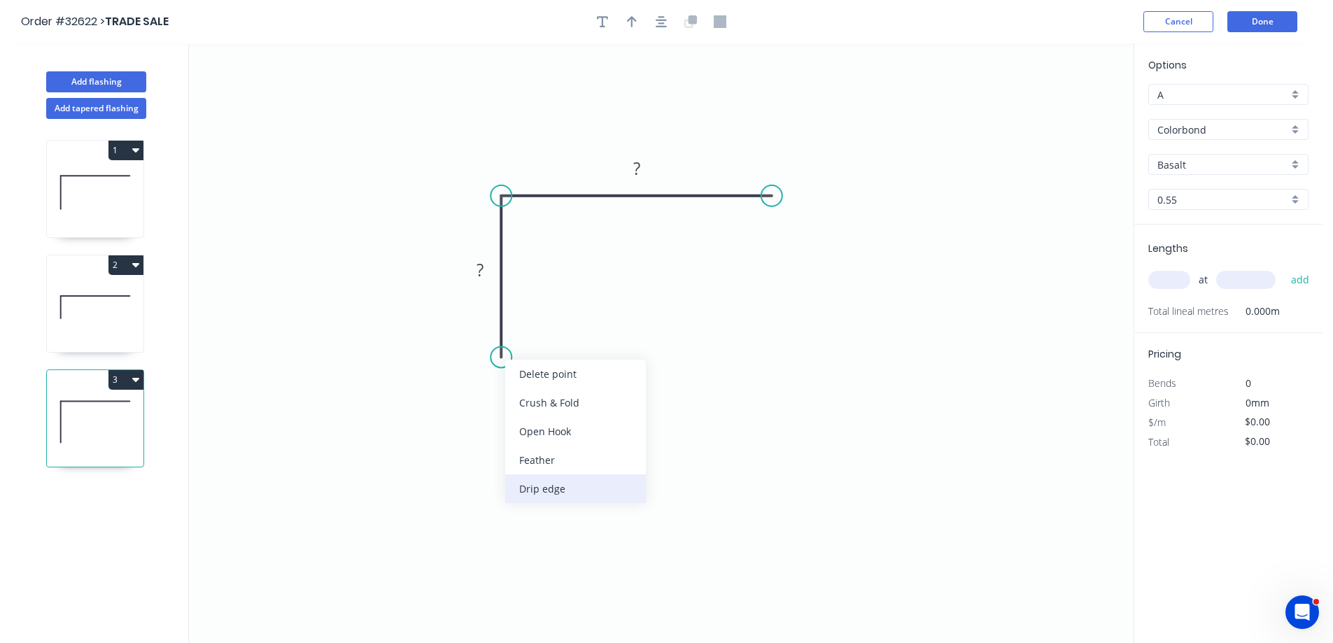
click at [621, 478] on div "Drip edge" at bounding box center [575, 488] width 141 height 29
click at [486, 272] on g "?" at bounding box center [480, 269] width 28 height 23
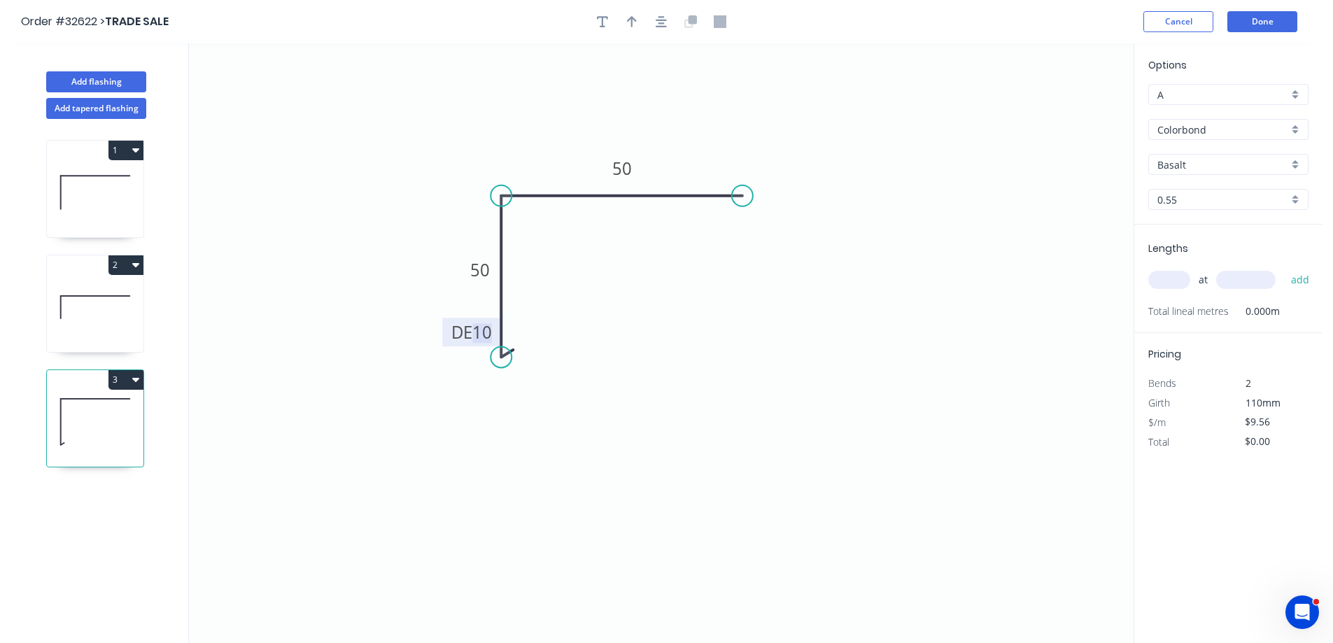
drag, startPoint x: 767, startPoint y: 197, endPoint x: 737, endPoint y: 198, distance: 30.8
click at [737, 198] on circle at bounding box center [742, 195] width 21 height 21
click at [818, 299] on div "Feather" at bounding box center [807, 302] width 141 height 29
type input "$10.62"
click at [773, 157] on rect at bounding box center [755, 159] width 55 height 29
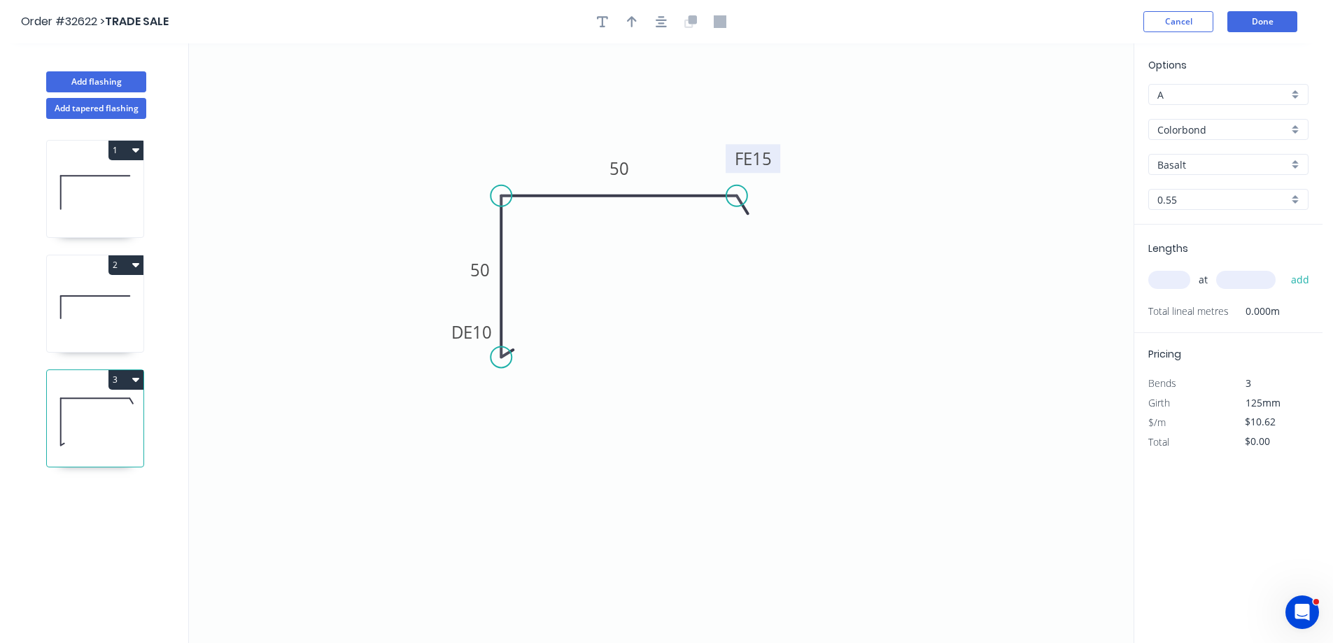
click at [769, 162] on tspan "15" at bounding box center [762, 158] width 20 height 23
click at [663, 19] on icon "button" at bounding box center [660, 21] width 11 height 13
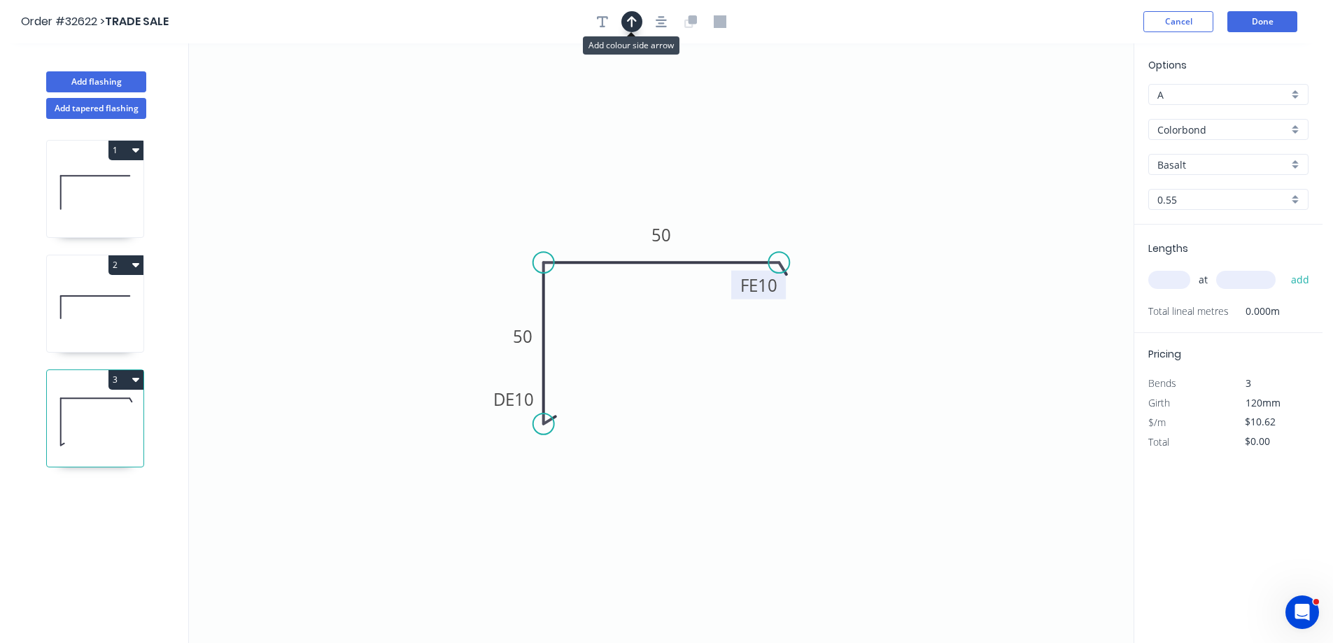
click at [636, 20] on icon "button" at bounding box center [632, 21] width 10 height 13
drag, startPoint x: 1065, startPoint y: 109, endPoint x: 611, endPoint y: 220, distance: 468.1
click at [611, 220] on icon at bounding box center [610, 204] width 13 height 45
click at [1171, 284] on input "text" at bounding box center [1169, 280] width 42 height 18
type input "3"
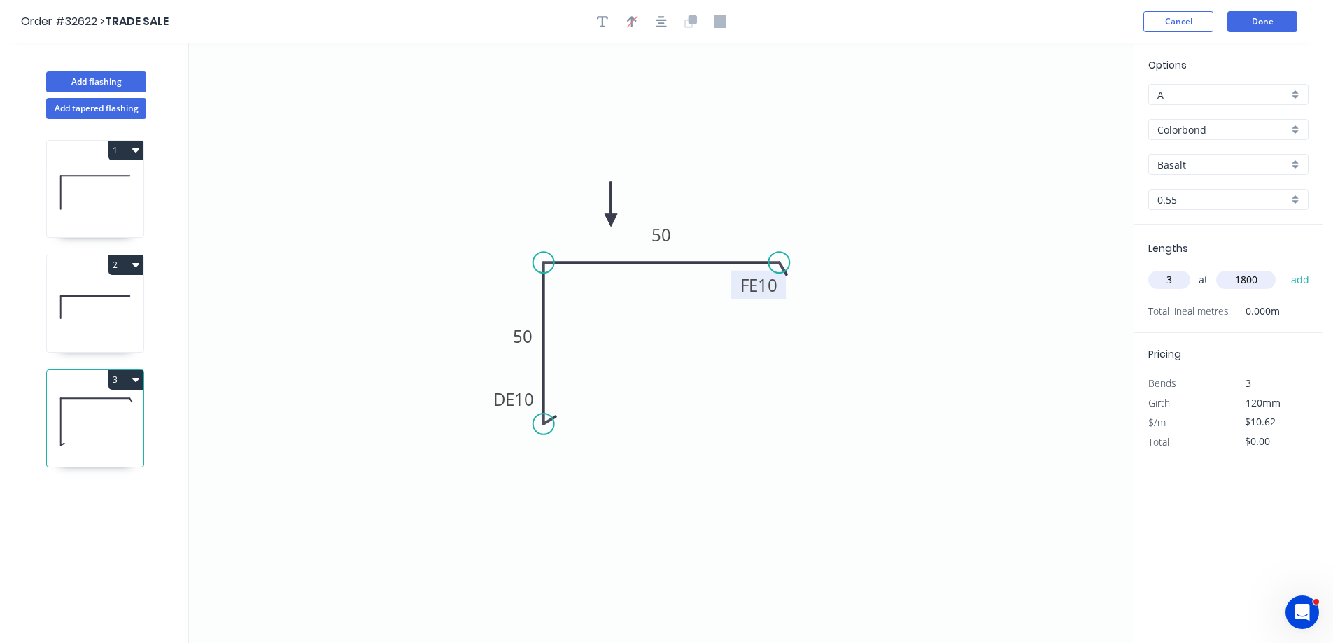
type input "1800"
click at [1284, 268] on button "add" at bounding box center [1300, 280] width 33 height 24
type input "$57.35"
click at [1268, 23] on button "Done" at bounding box center [1262, 21] width 70 height 21
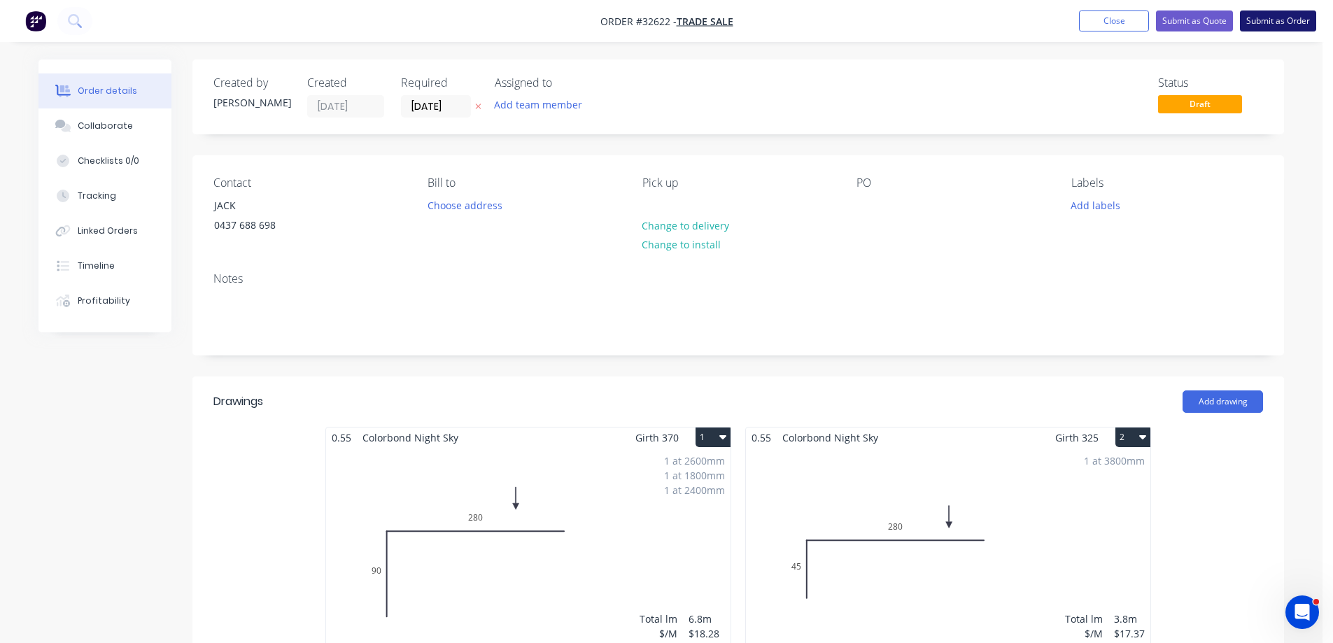
click at [1300, 23] on button "Submit as Order" at bounding box center [1278, 20] width 76 height 21
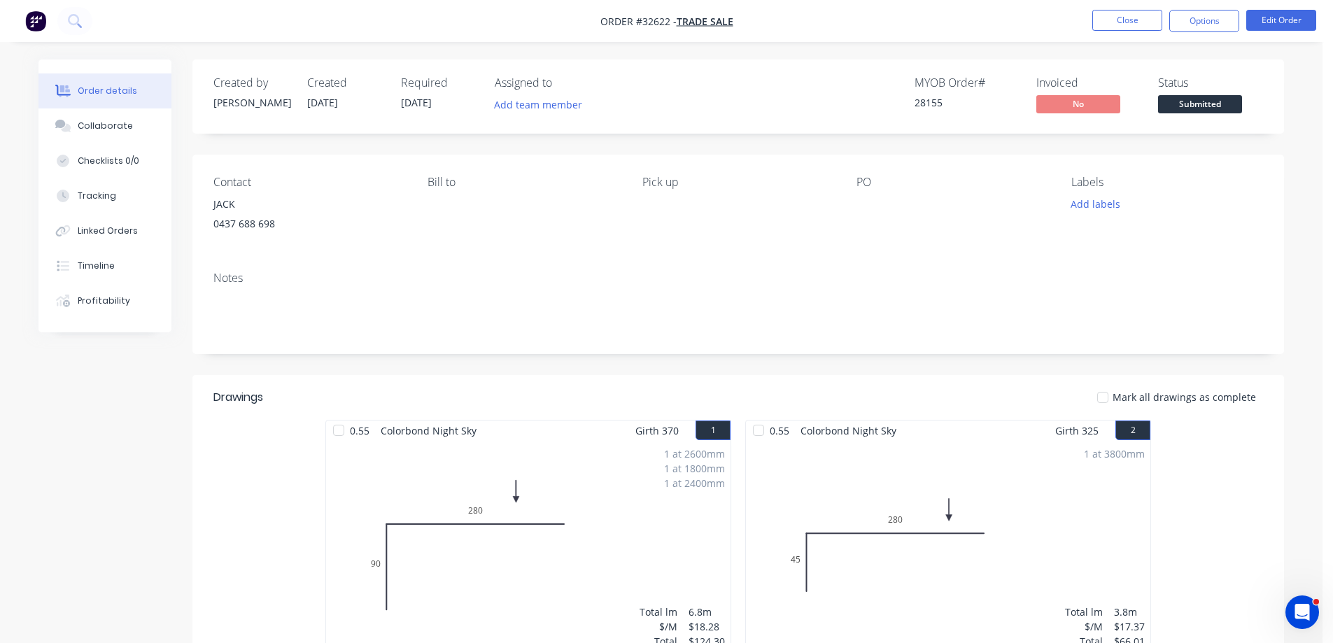
click at [1207, 106] on span "Submitted" at bounding box center [1200, 103] width 84 height 17
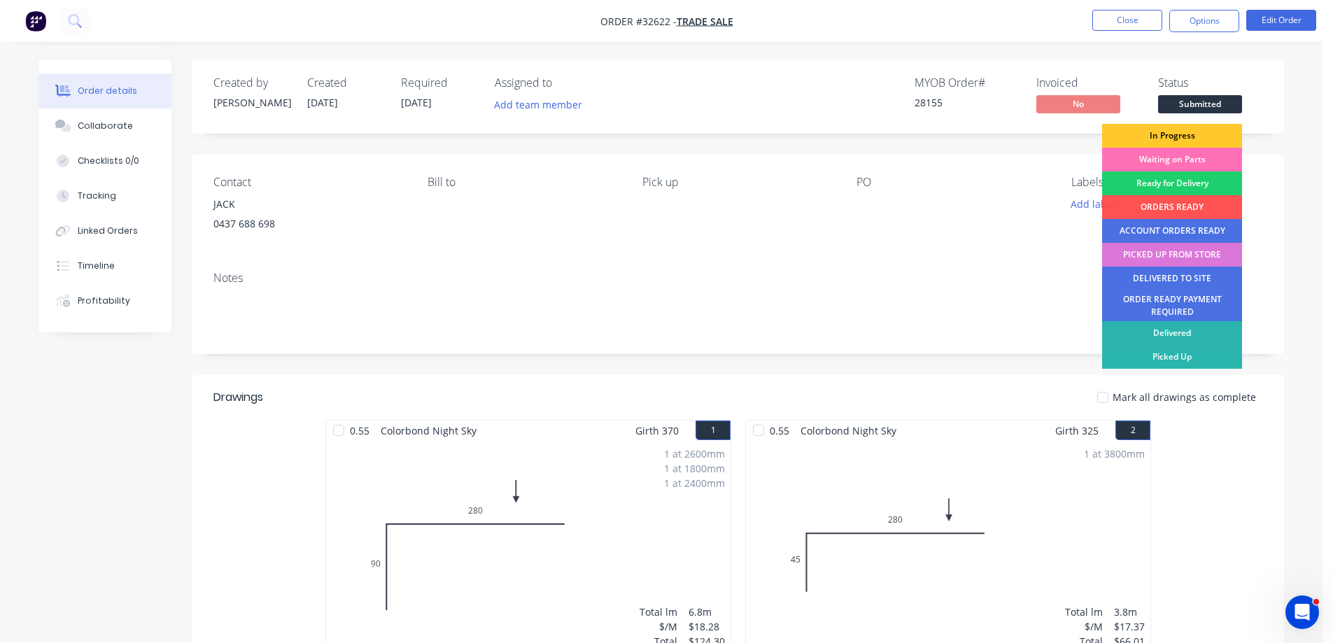
click at [1195, 136] on div "In Progress" at bounding box center [1172, 136] width 140 height 24
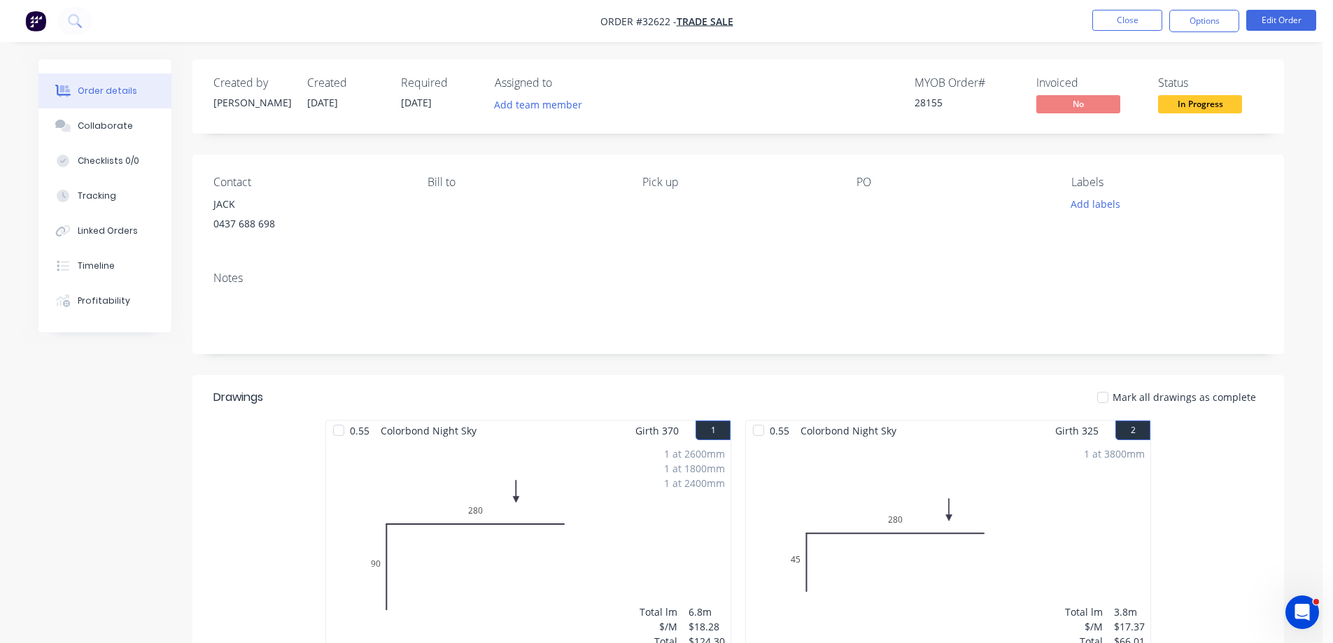
drag, startPoint x: 1203, startPoint y: 23, endPoint x: 1193, endPoint y: 38, distance: 17.7
click at [1203, 23] on button "Options" at bounding box center [1204, 21] width 70 height 22
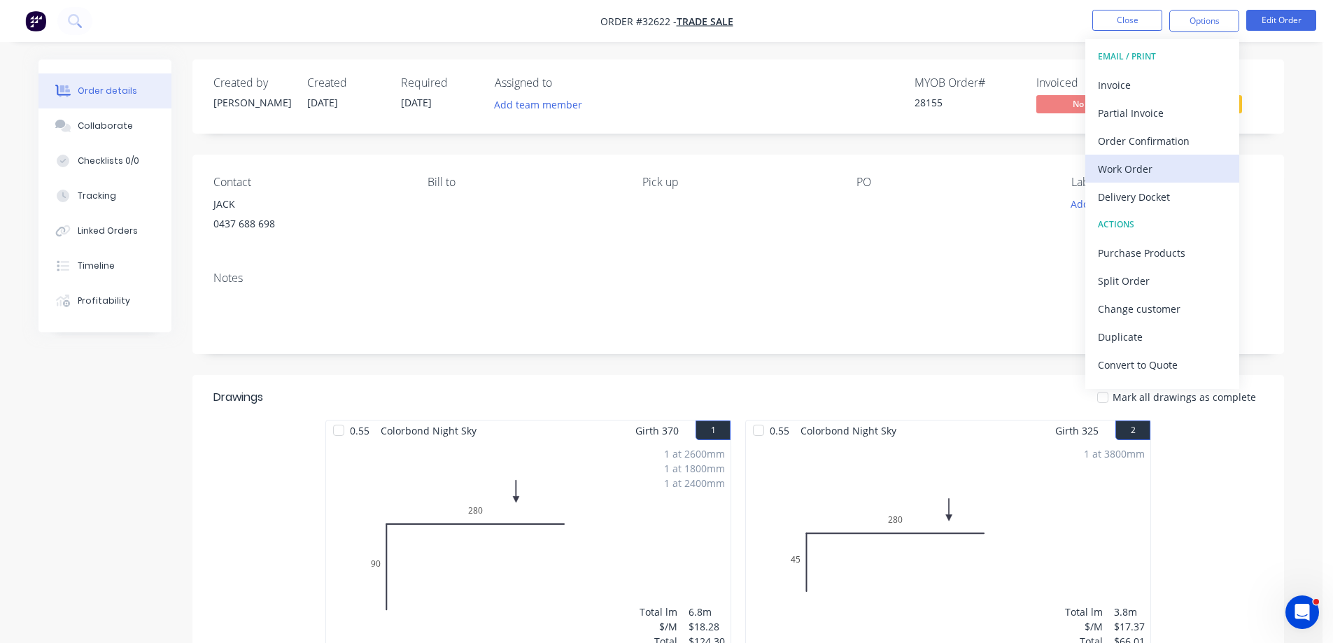
click at [1160, 165] on div "Work Order" at bounding box center [1162, 169] width 129 height 20
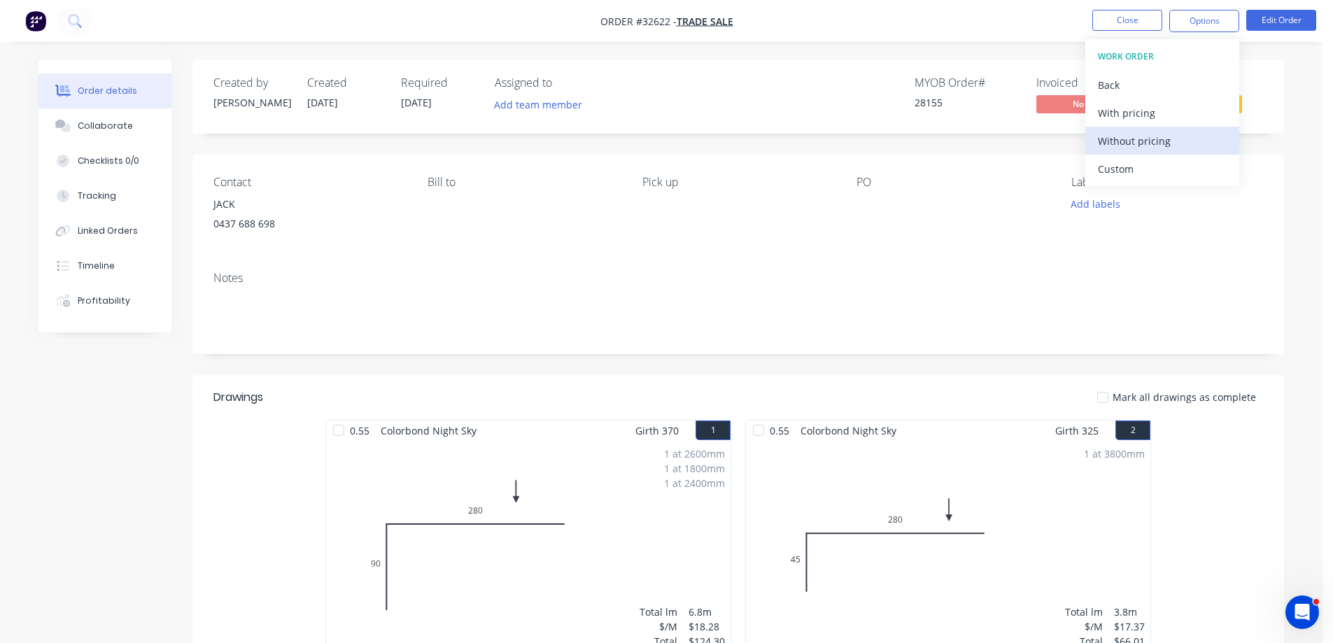
click at [1178, 139] on div "Without pricing" at bounding box center [1162, 141] width 129 height 20
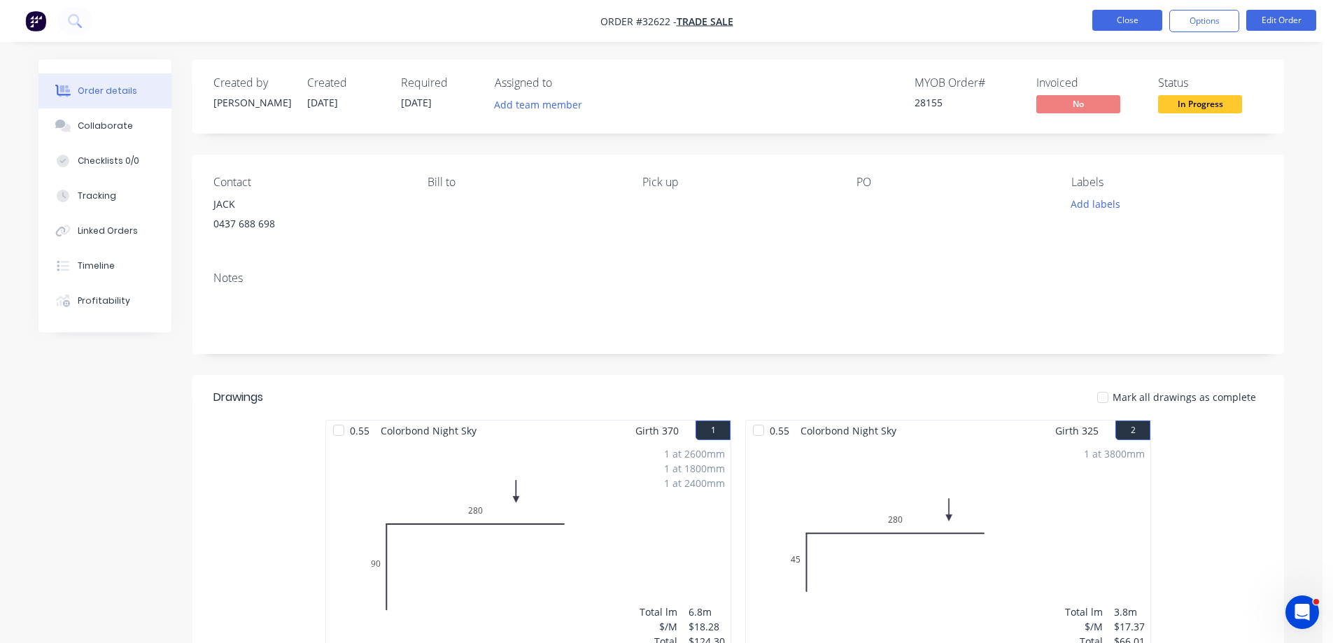
click at [1135, 20] on button "Close" at bounding box center [1127, 20] width 70 height 21
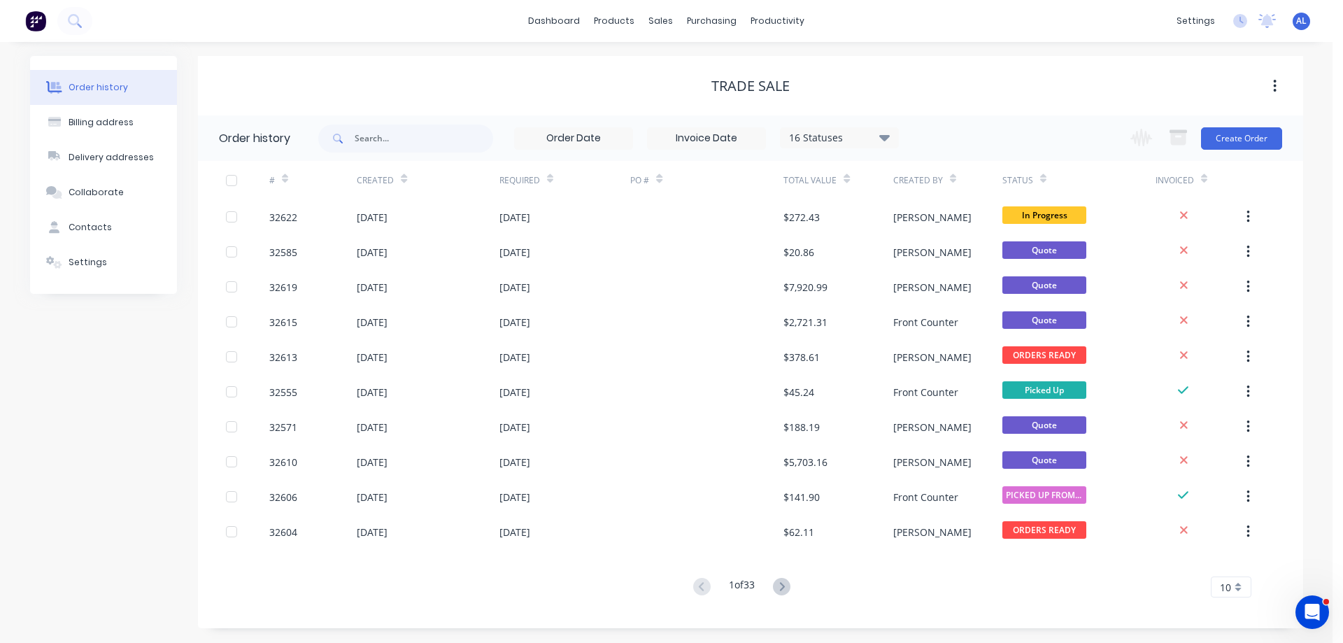
click at [37, 20] on img at bounding box center [35, 20] width 21 height 21
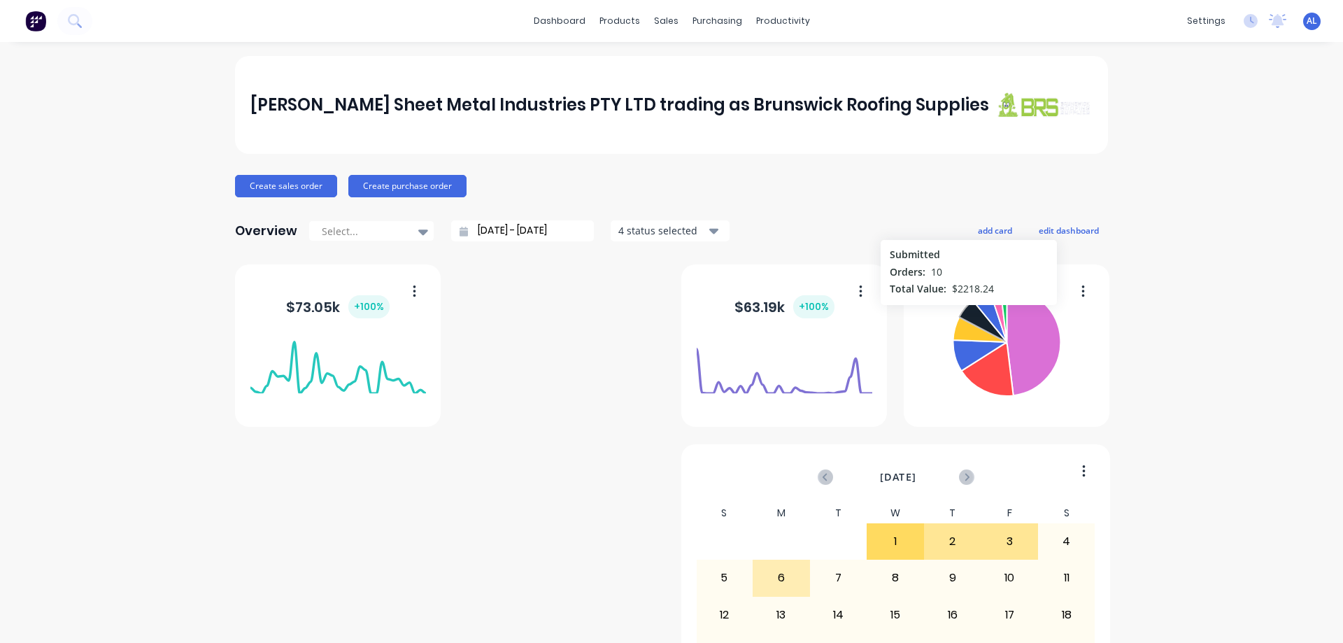
click at [963, 312] on icon at bounding box center [982, 320] width 46 height 41
click at [970, 315] on icon at bounding box center [980, 320] width 49 height 43
click at [970, 314] on icon at bounding box center [980, 320] width 49 height 43
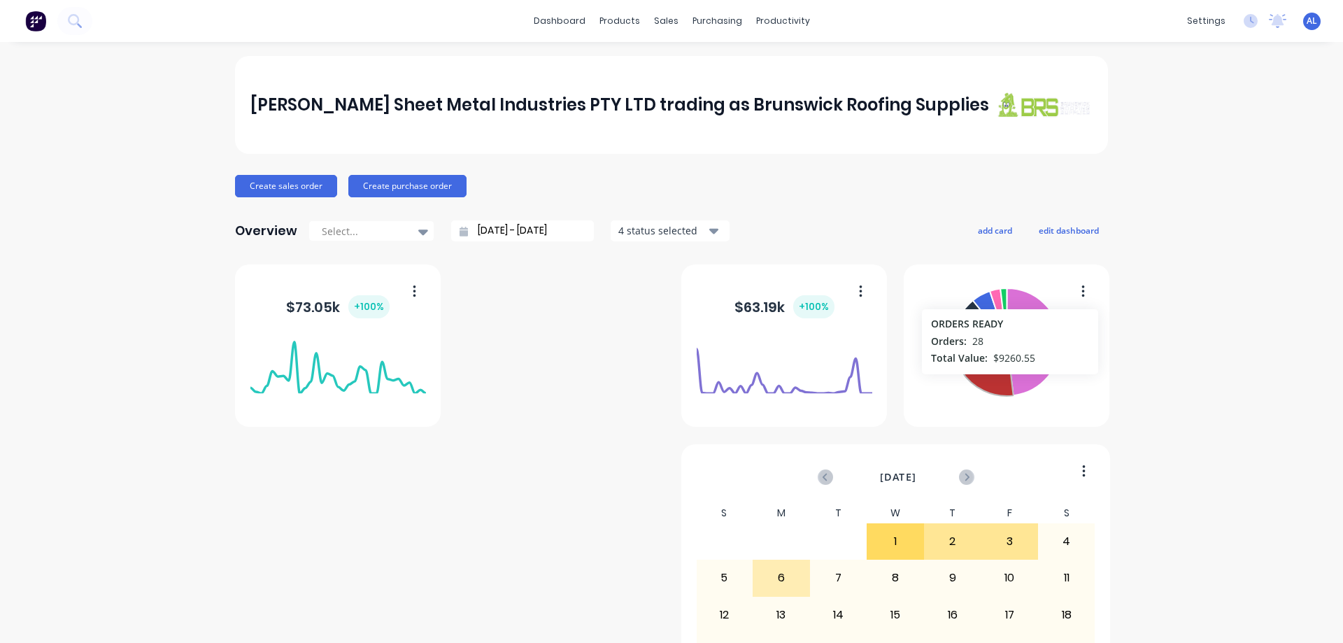
click at [1005, 381] on icon at bounding box center [987, 369] width 52 height 52
click at [1012, 364] on icon at bounding box center [1034, 341] width 54 height 107
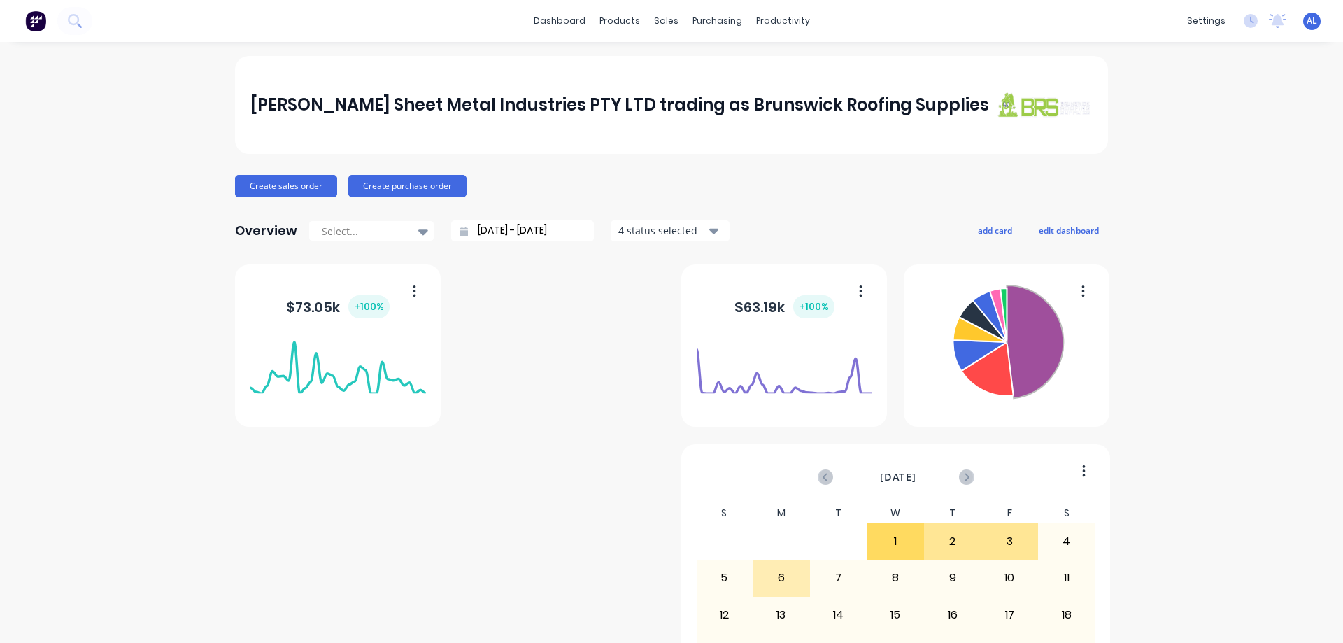
click at [800, 204] on div "J A Sheet Metal Industries PTY LTD trading as Brunswick Roofing Supplies Create…" at bounding box center [671, 601] width 873 height 1090
click at [1014, 374] on icon at bounding box center [1035, 341] width 57 height 113
